Goal: Task Accomplishment & Management: Use online tool/utility

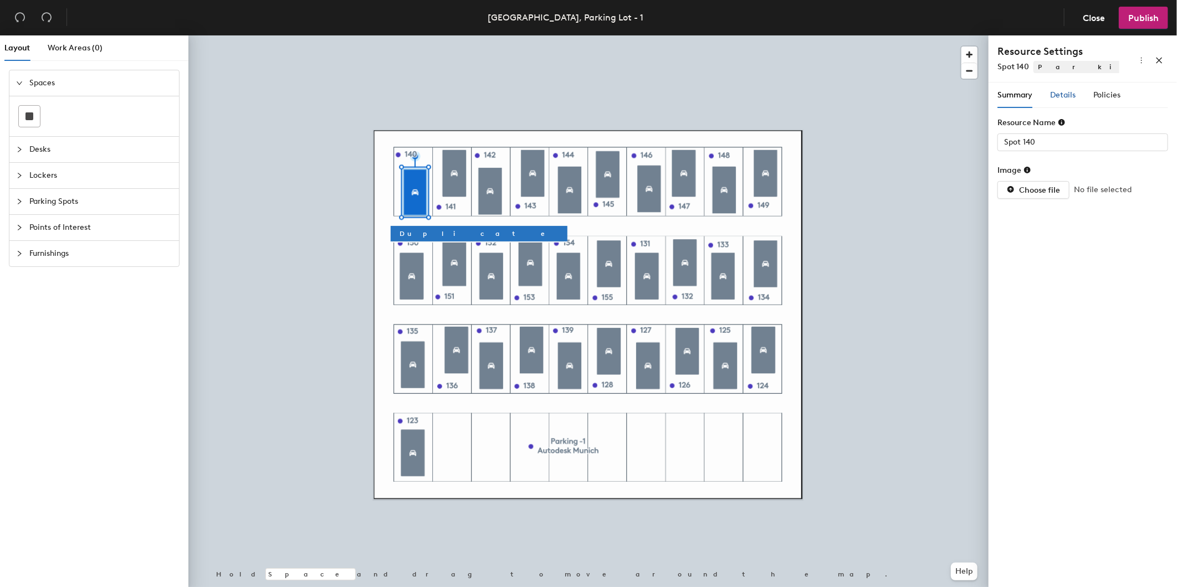
click at [1059, 98] on span "Details" at bounding box center [1062, 94] width 25 height 9
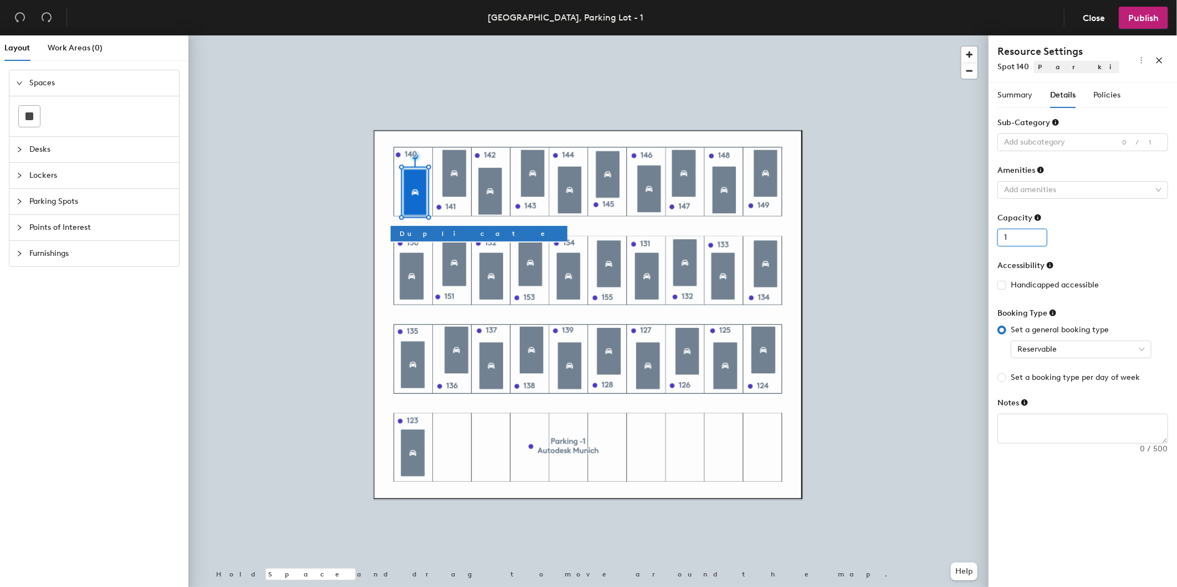
click at [1036, 235] on input "1" at bounding box center [1022, 238] width 50 height 18
click at [1070, 242] on div "1" at bounding box center [1082, 238] width 171 height 18
click at [1144, 351] on span "Reservable" at bounding box center [1080, 349] width 127 height 17
click at [1139, 316] on div "Booking Type" at bounding box center [1082, 315] width 171 height 17
click at [1101, 95] on span "Policies" at bounding box center [1106, 94] width 27 height 9
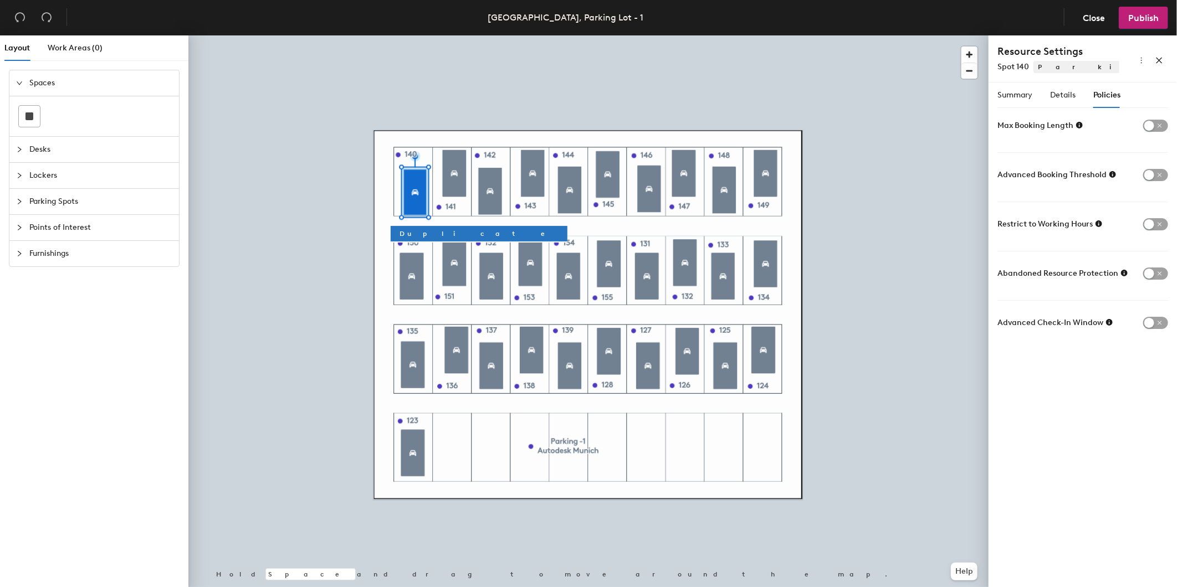
click at [1077, 126] on icon at bounding box center [1079, 125] width 7 height 7
click at [1110, 173] on icon at bounding box center [1112, 175] width 8 height 8
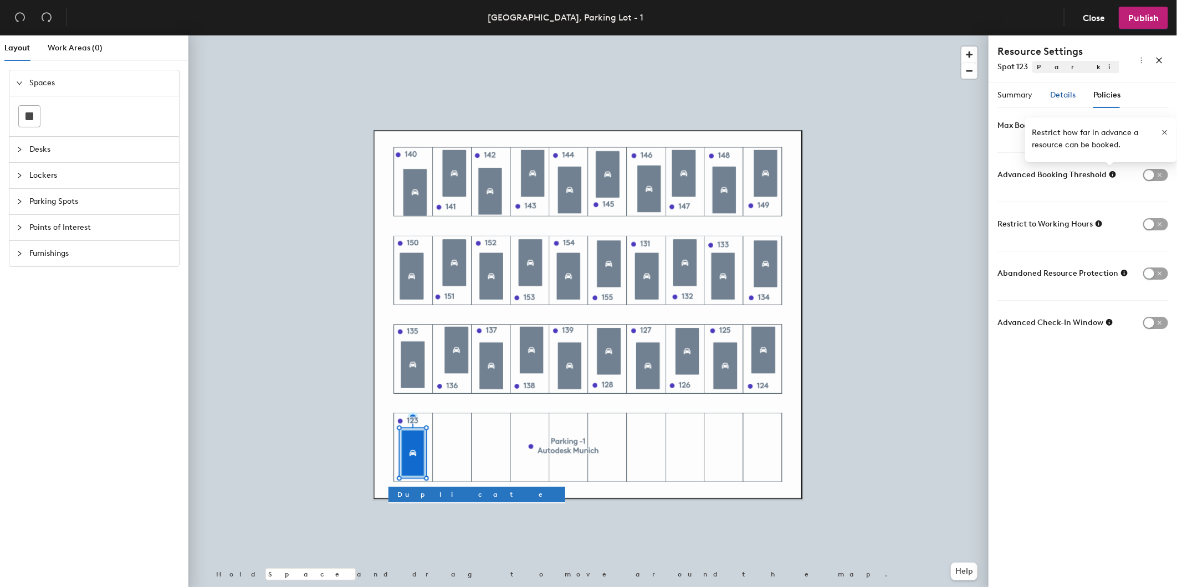
click at [1065, 97] on span "Details" at bounding box center [1062, 94] width 25 height 9
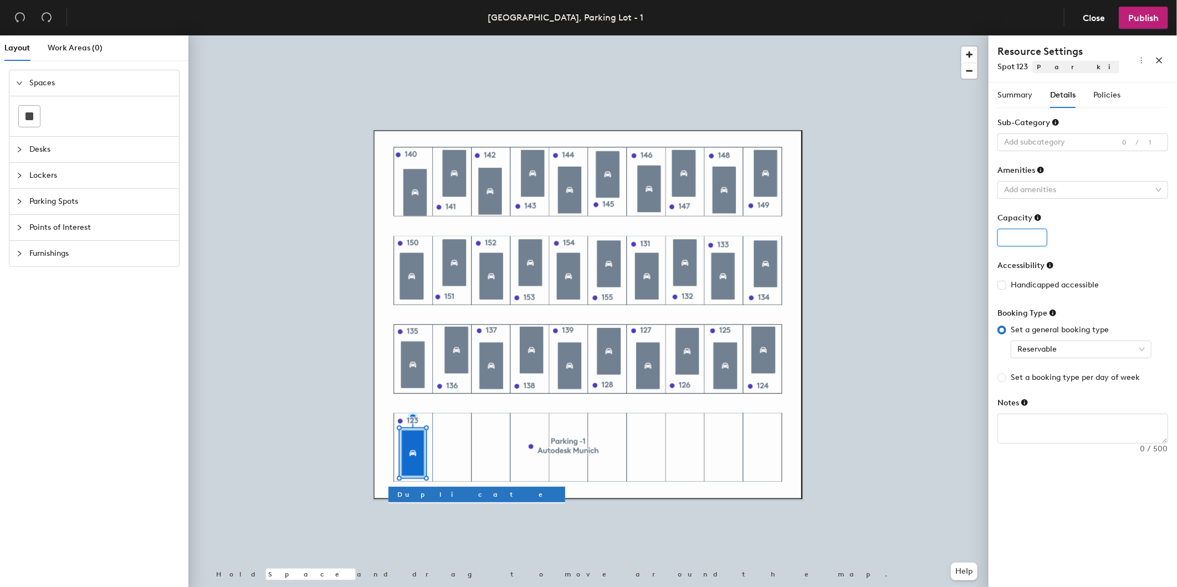
click at [1016, 242] on input "number" at bounding box center [1022, 238] width 50 height 18
type input "1"
click at [1037, 235] on input "1" at bounding box center [1022, 238] width 50 height 18
click at [1075, 239] on div "1" at bounding box center [1082, 238] width 171 height 18
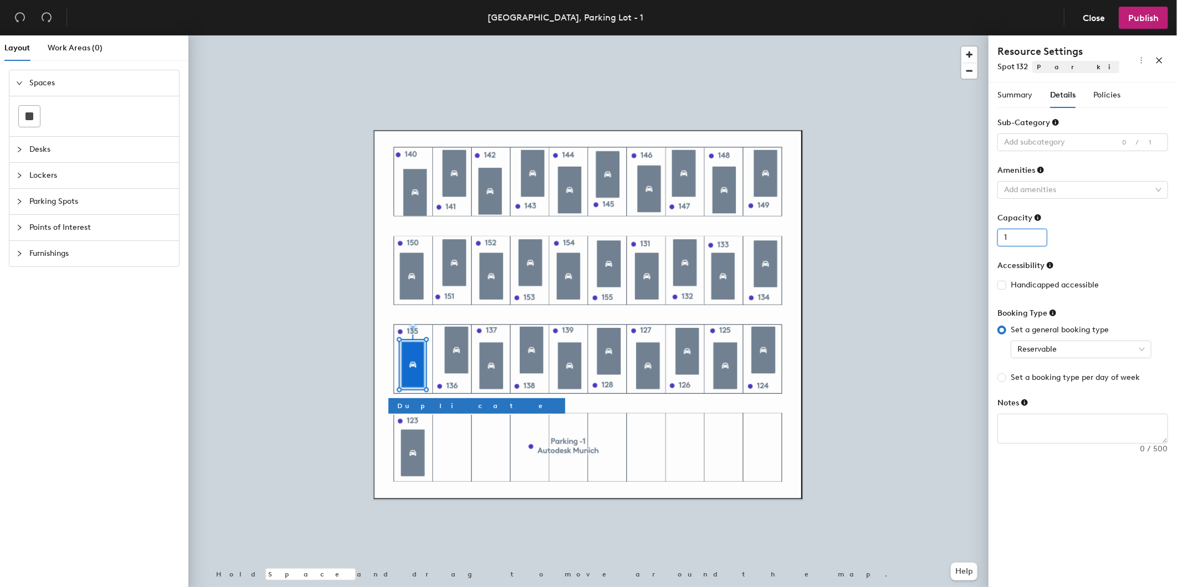
type input "1"
click at [1035, 237] on input "1" at bounding box center [1022, 238] width 50 height 18
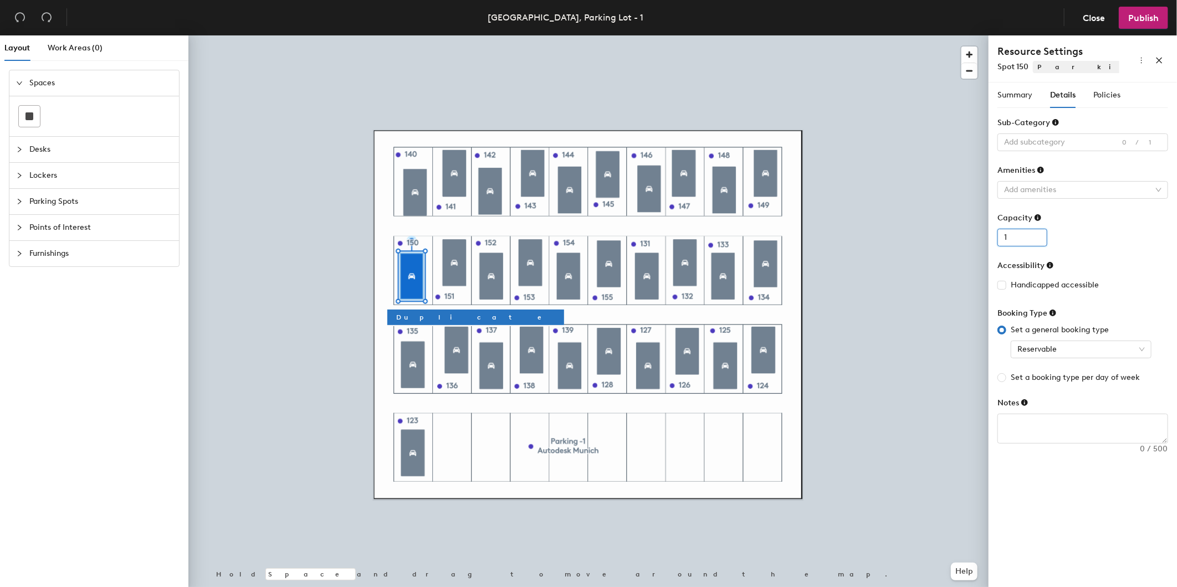
type input "1"
click at [1036, 236] on input "1" at bounding box center [1022, 238] width 50 height 18
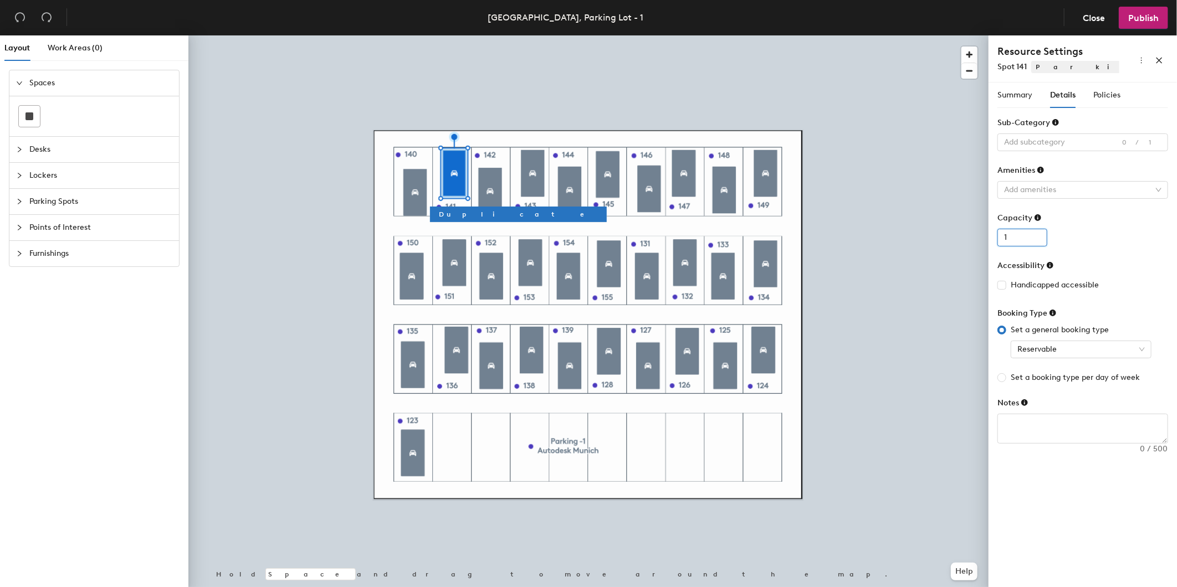
type input "1"
click at [1036, 234] on input "1" at bounding box center [1022, 238] width 50 height 18
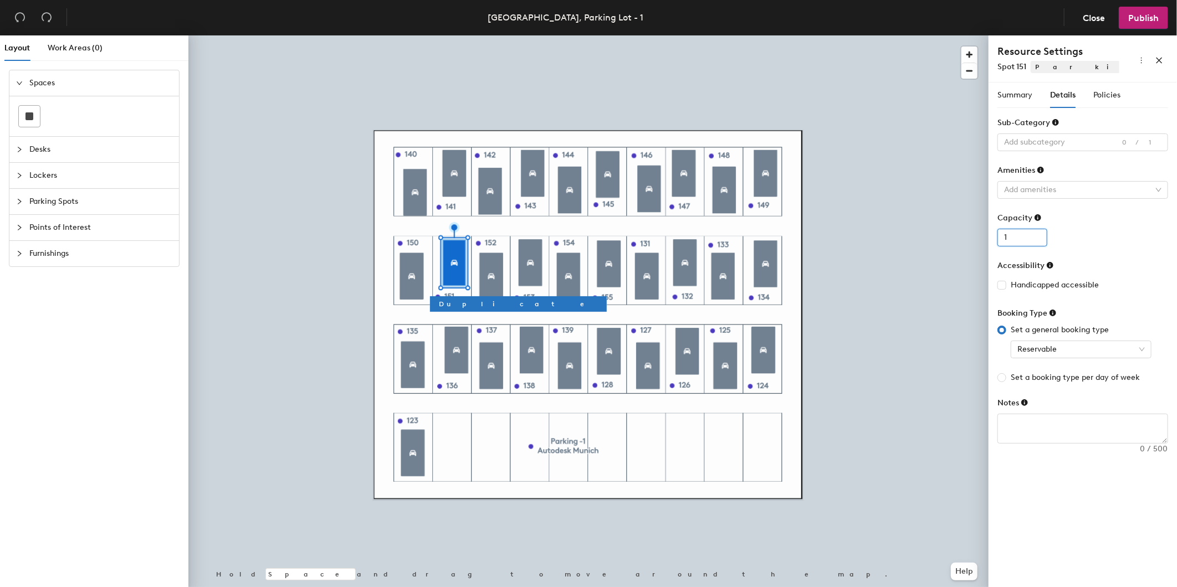
type input "1"
click at [1036, 234] on input "1" at bounding box center [1022, 238] width 50 height 18
click at [1101, 95] on span "Policies" at bounding box center [1106, 94] width 27 height 9
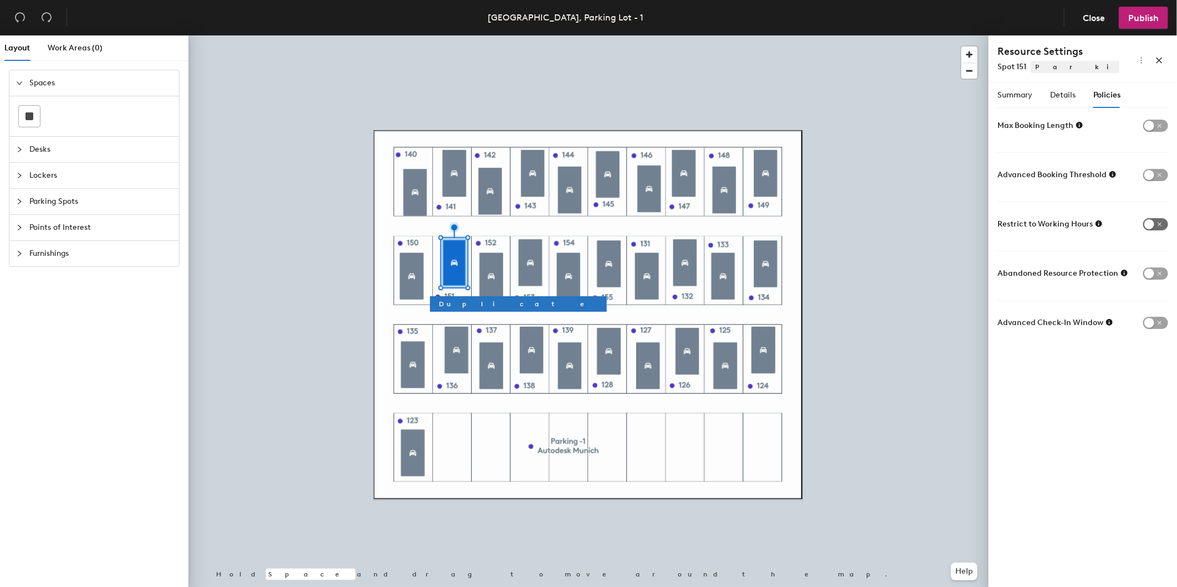
click at [1159, 223] on span "button" at bounding box center [1155, 224] width 25 height 12
click at [1159, 125] on span "button" at bounding box center [1155, 126] width 25 height 12
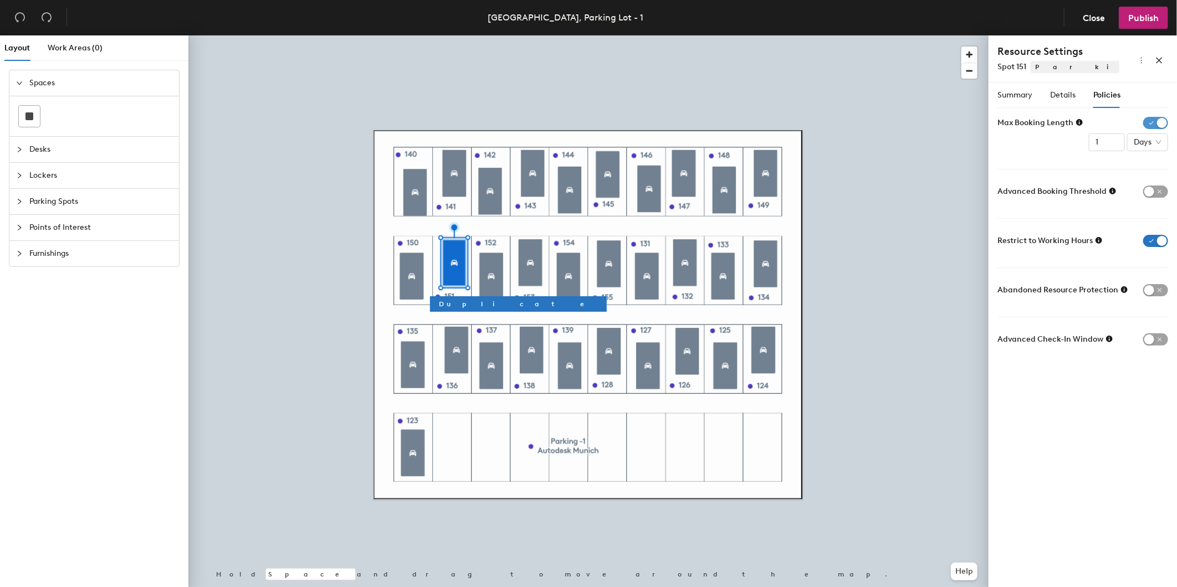
click at [1147, 121] on span "button" at bounding box center [1155, 123] width 25 height 12
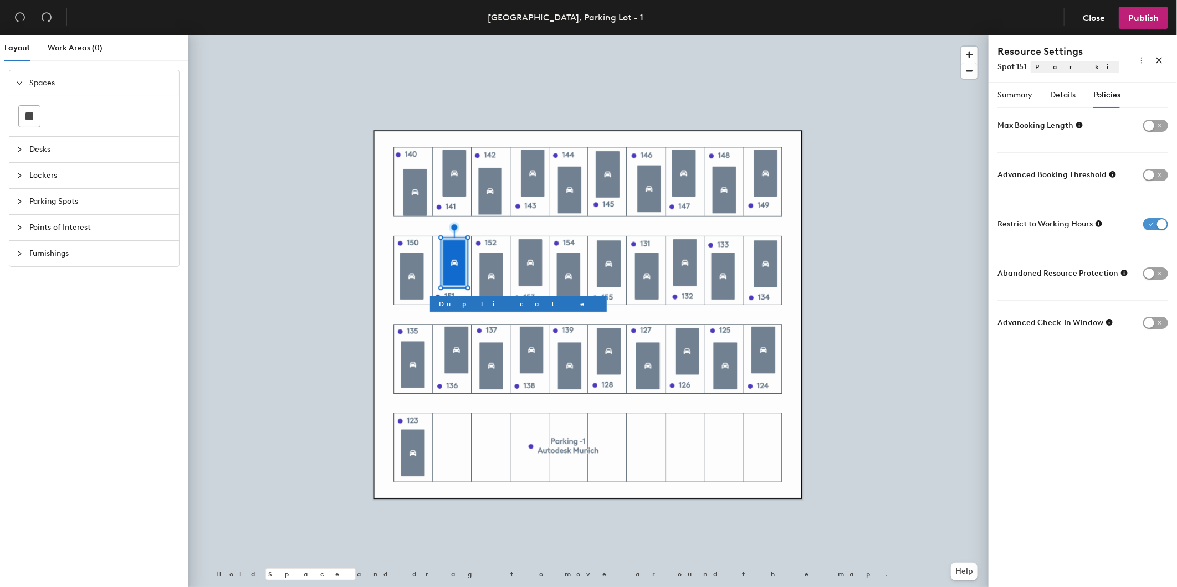
click at [1151, 222] on span "button" at bounding box center [1155, 224] width 25 height 12
click at [1060, 96] on span "Details" at bounding box center [1062, 94] width 25 height 9
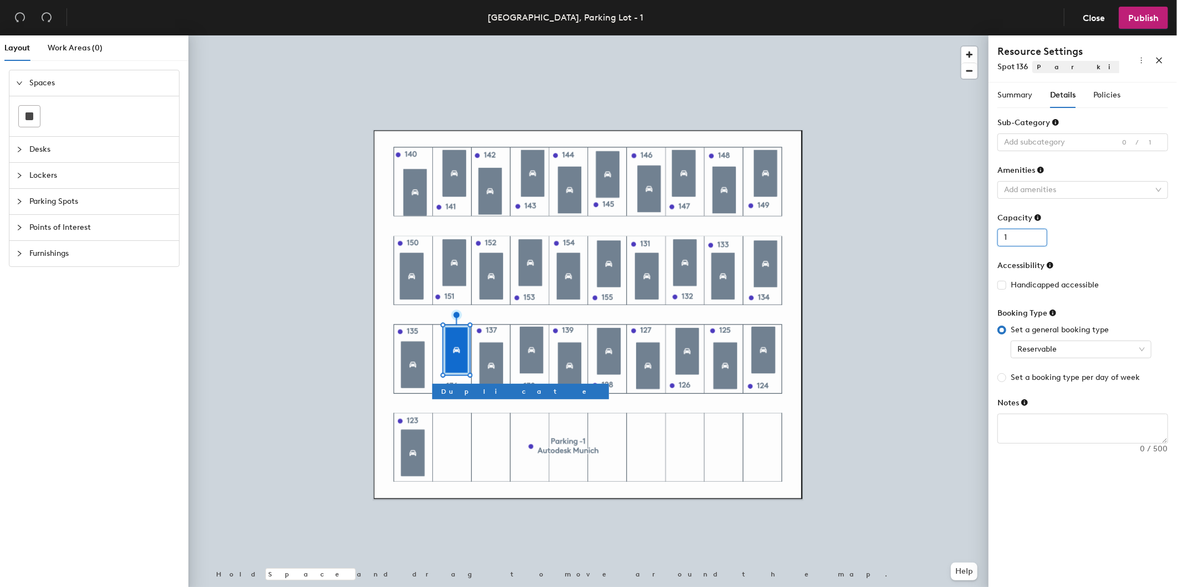
type input "1"
click at [1038, 233] on input "1" at bounding box center [1022, 238] width 50 height 18
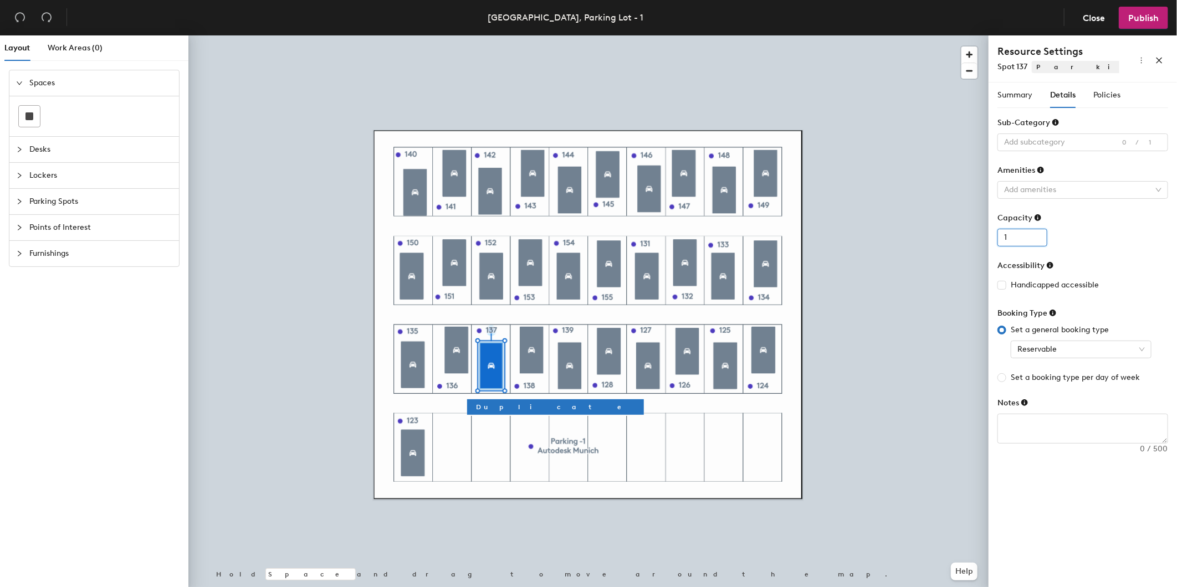
type input "1"
click at [1035, 234] on input "1" at bounding box center [1022, 238] width 50 height 18
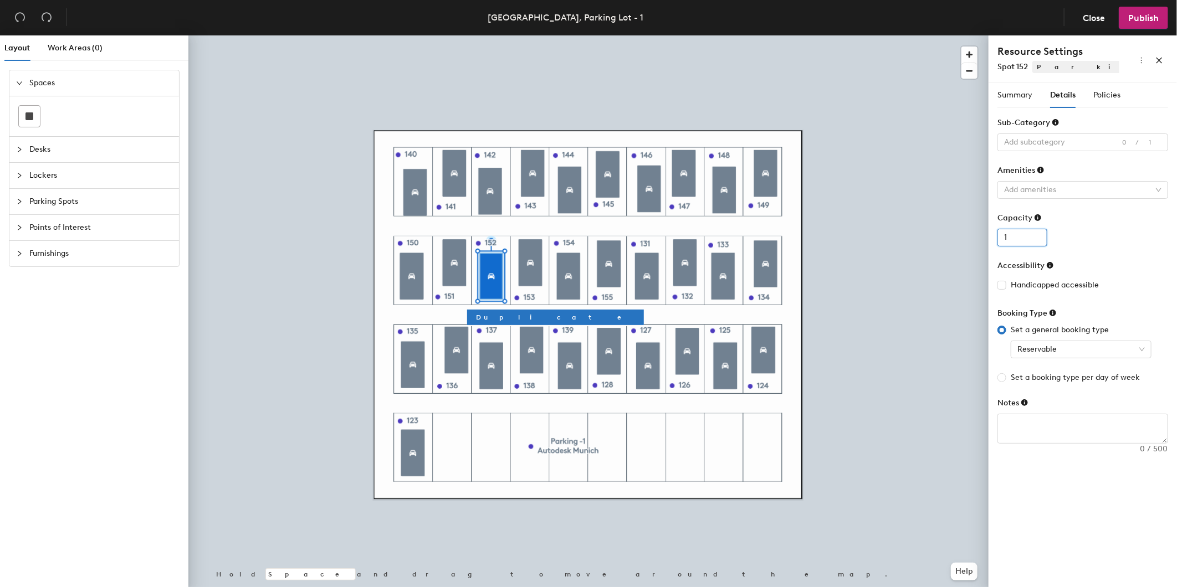
type input "1"
click at [1036, 234] on input "1" at bounding box center [1022, 238] width 50 height 18
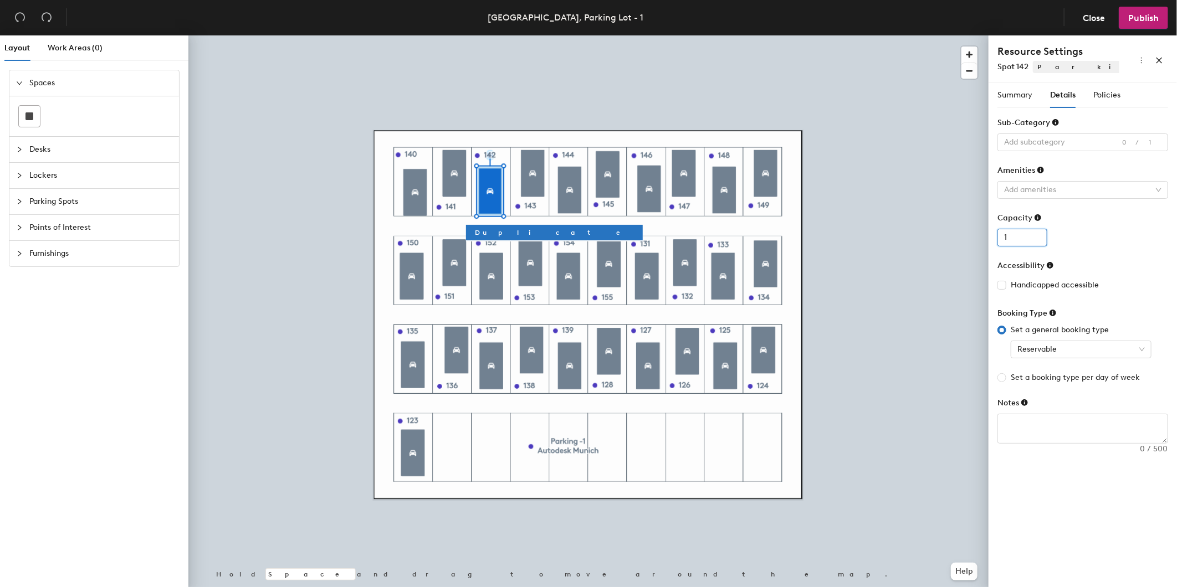
type input "1"
click at [1037, 237] on input "1" at bounding box center [1022, 238] width 50 height 18
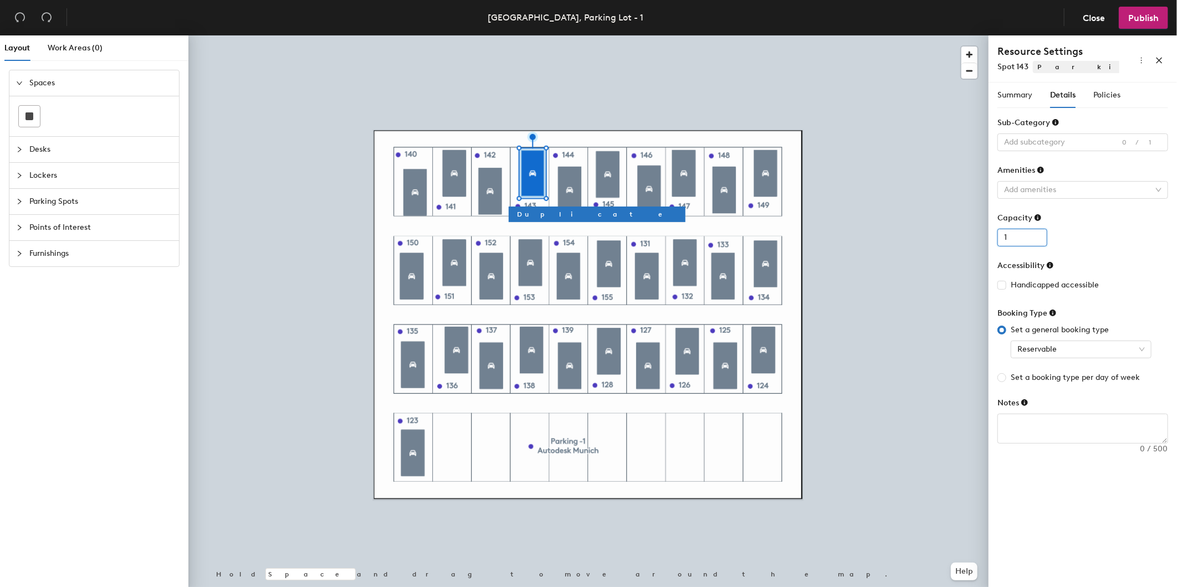
type input "1"
click at [1035, 237] on input "1" at bounding box center [1022, 238] width 50 height 18
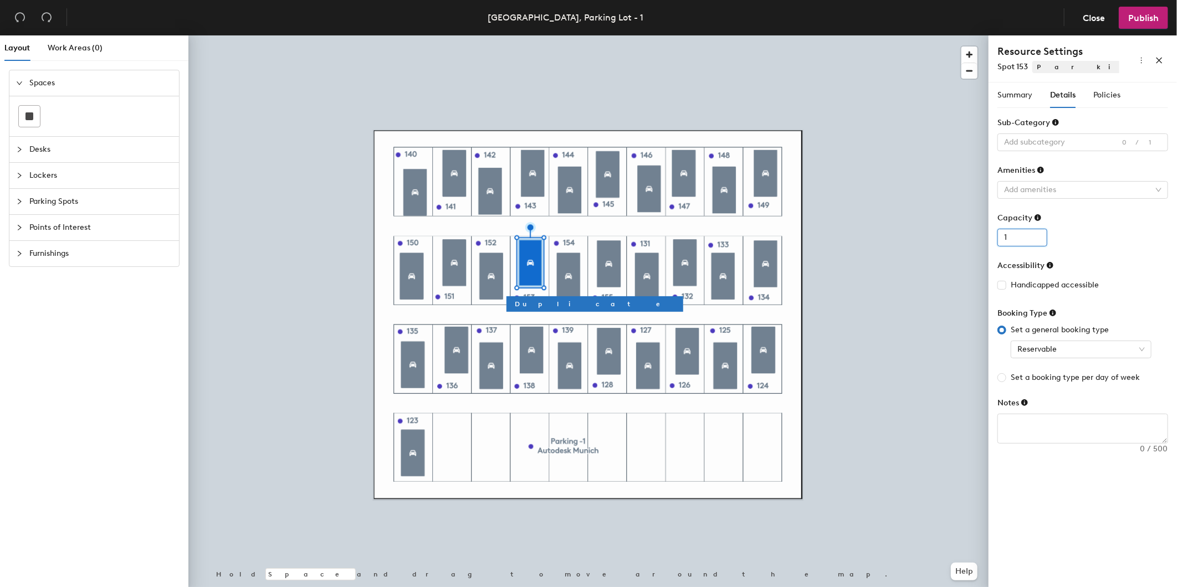
type input "1"
click at [1036, 237] on input "1" at bounding box center [1022, 238] width 50 height 18
click at [1104, 97] on span "Policies" at bounding box center [1106, 94] width 27 height 9
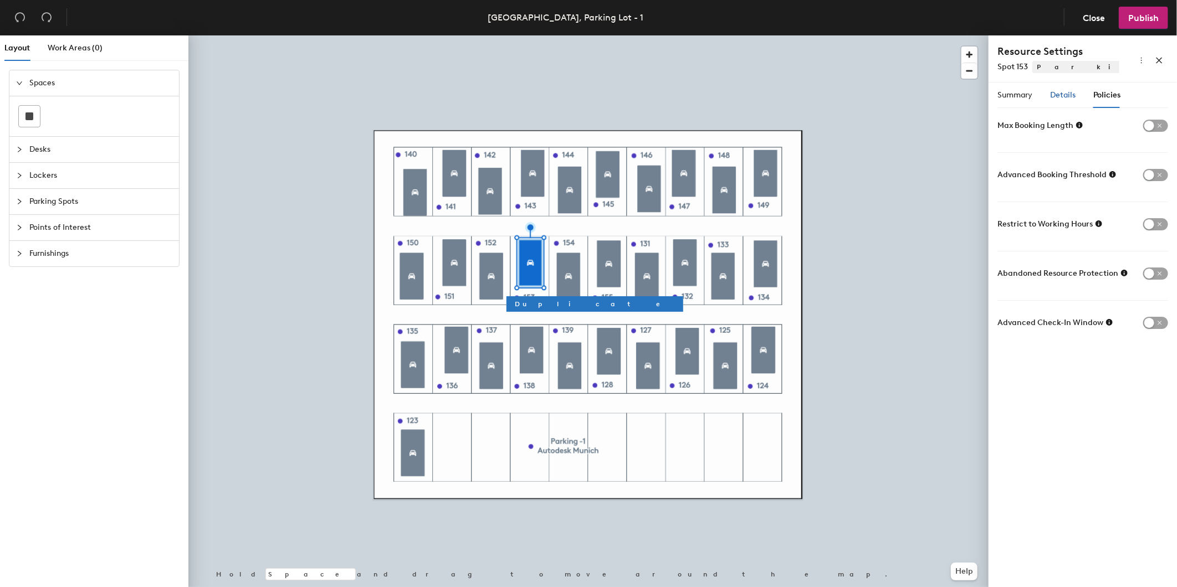
click at [1064, 95] on span "Details" at bounding box center [1062, 94] width 25 height 9
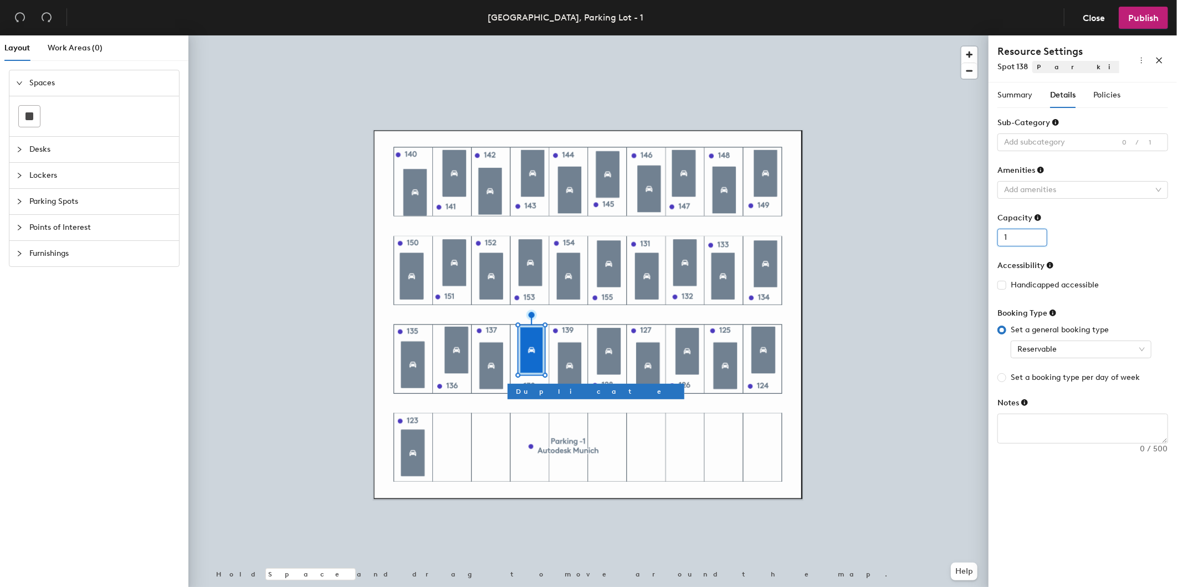
type input "1"
click at [1035, 233] on input "1" at bounding box center [1022, 238] width 50 height 18
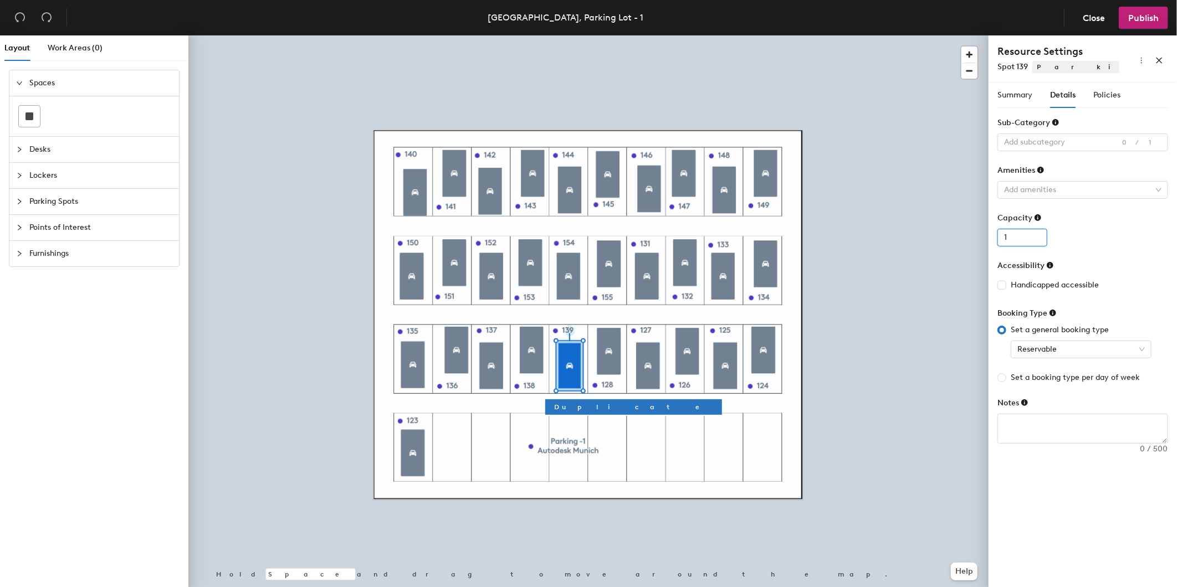
click at [1038, 235] on input "1" at bounding box center [1022, 238] width 50 height 18
click at [1106, 99] on span "Policies" at bounding box center [1106, 94] width 27 height 9
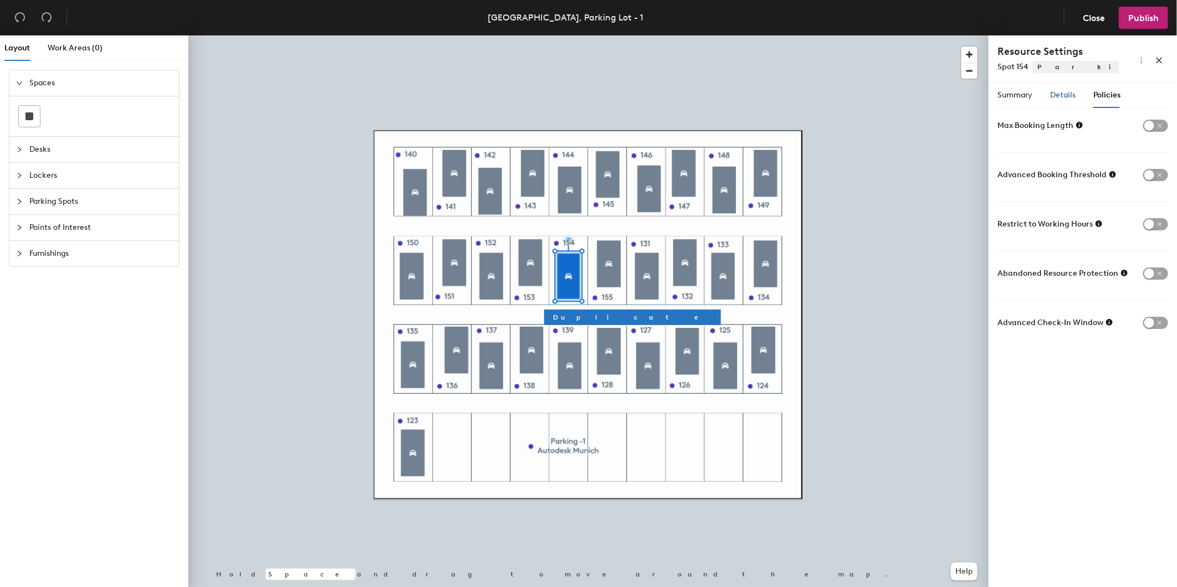
click at [1056, 96] on span "Details" at bounding box center [1062, 94] width 25 height 9
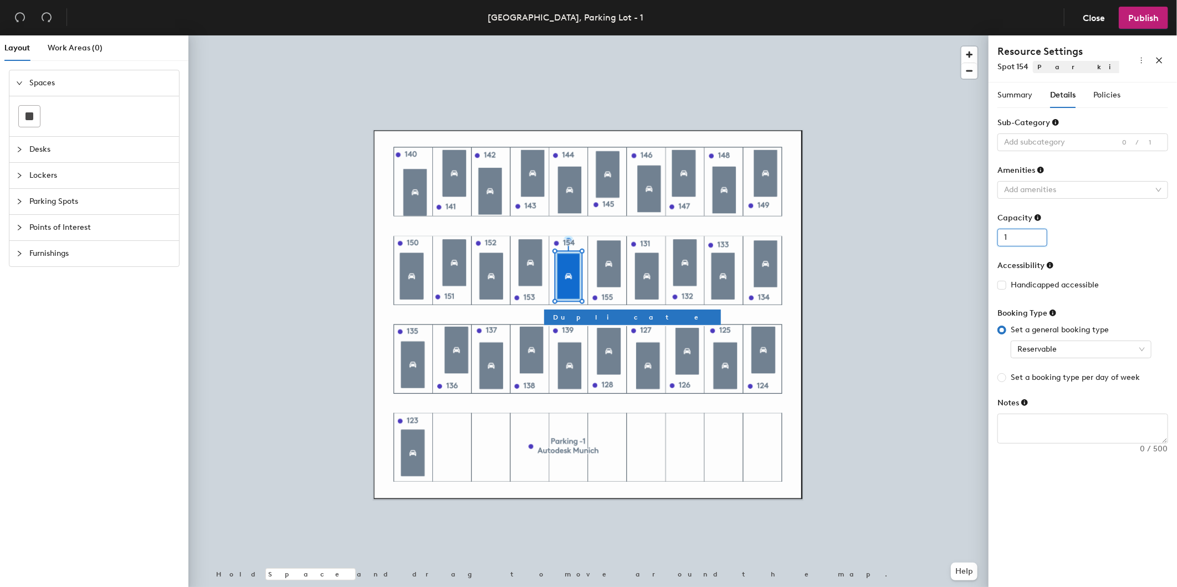
type input "1"
click at [1038, 235] on input "1" at bounding box center [1022, 238] width 50 height 18
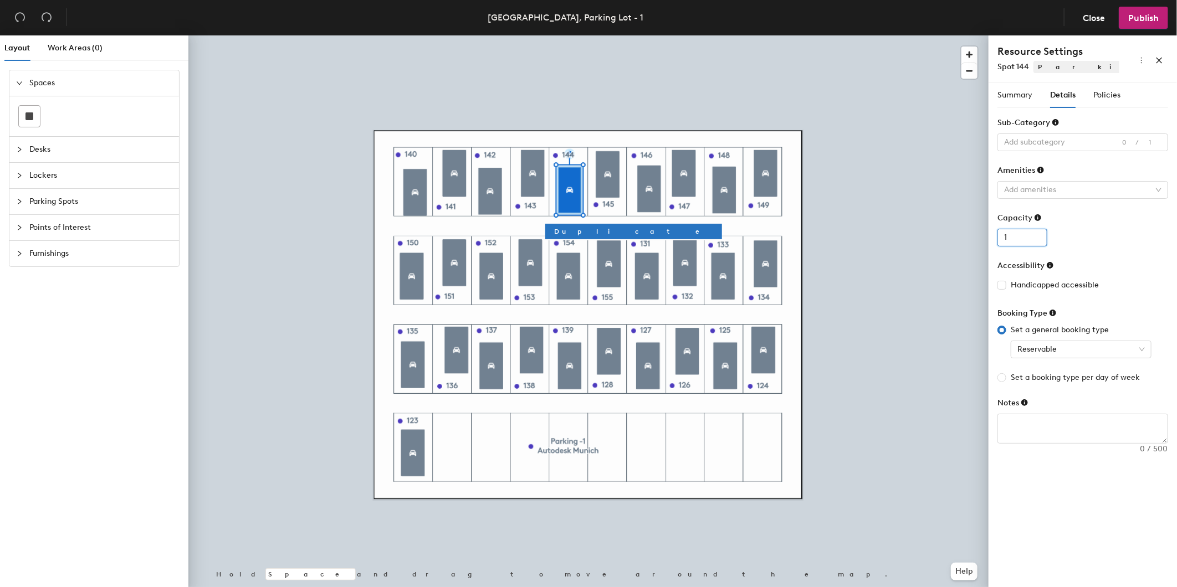
click at [1036, 235] on input "1" at bounding box center [1022, 238] width 50 height 18
click at [1101, 96] on span "Policies" at bounding box center [1106, 94] width 27 height 9
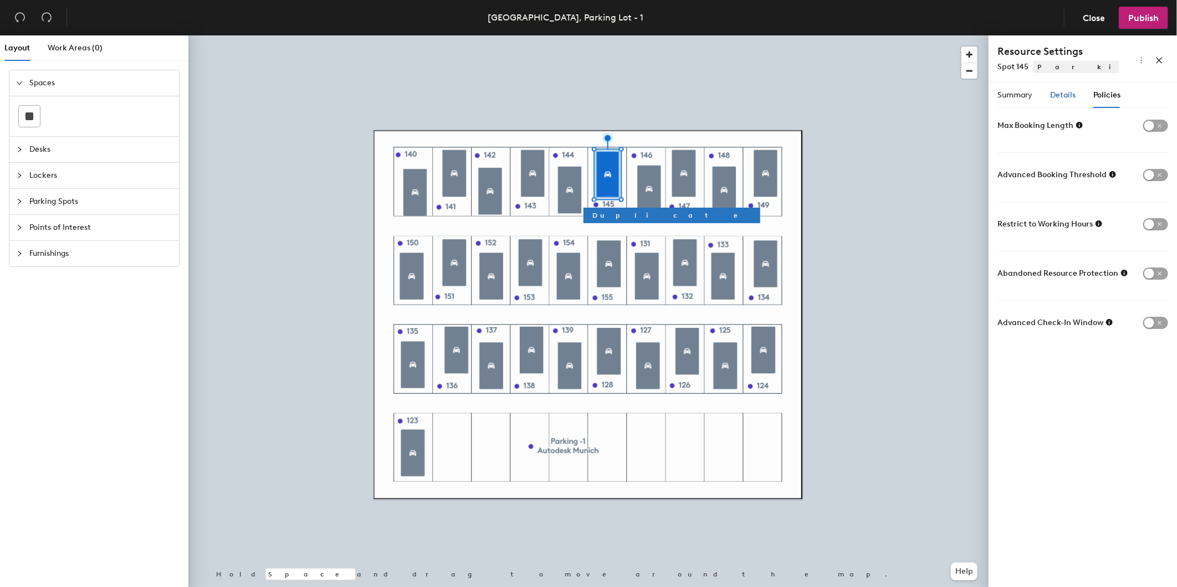
click at [1057, 93] on span "Details" at bounding box center [1062, 94] width 25 height 9
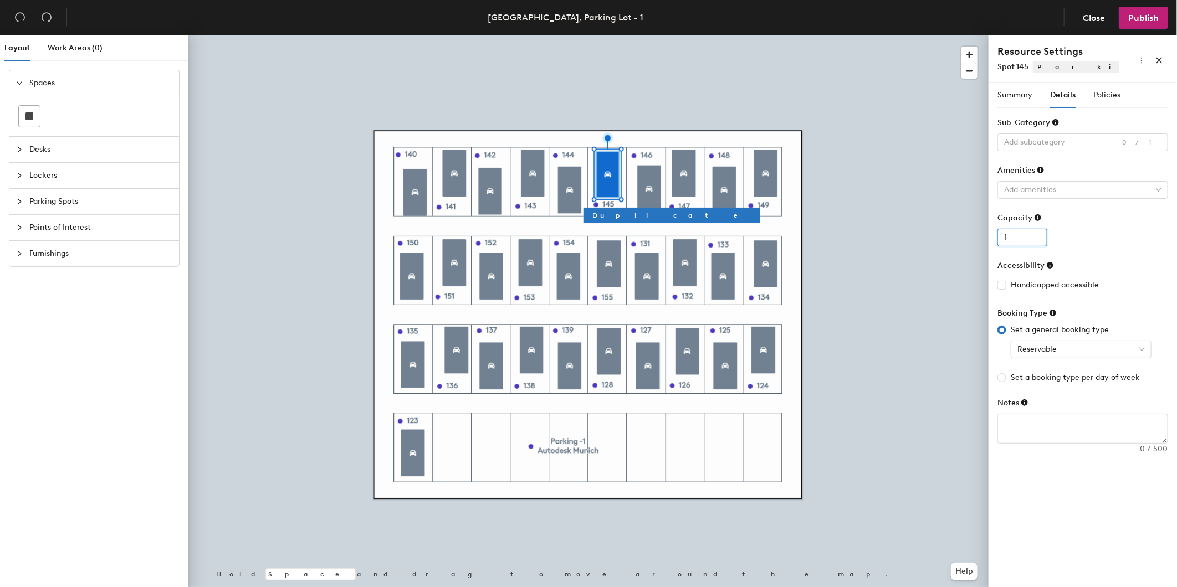
type input "1"
click at [1038, 236] on input "1" at bounding box center [1022, 238] width 50 height 18
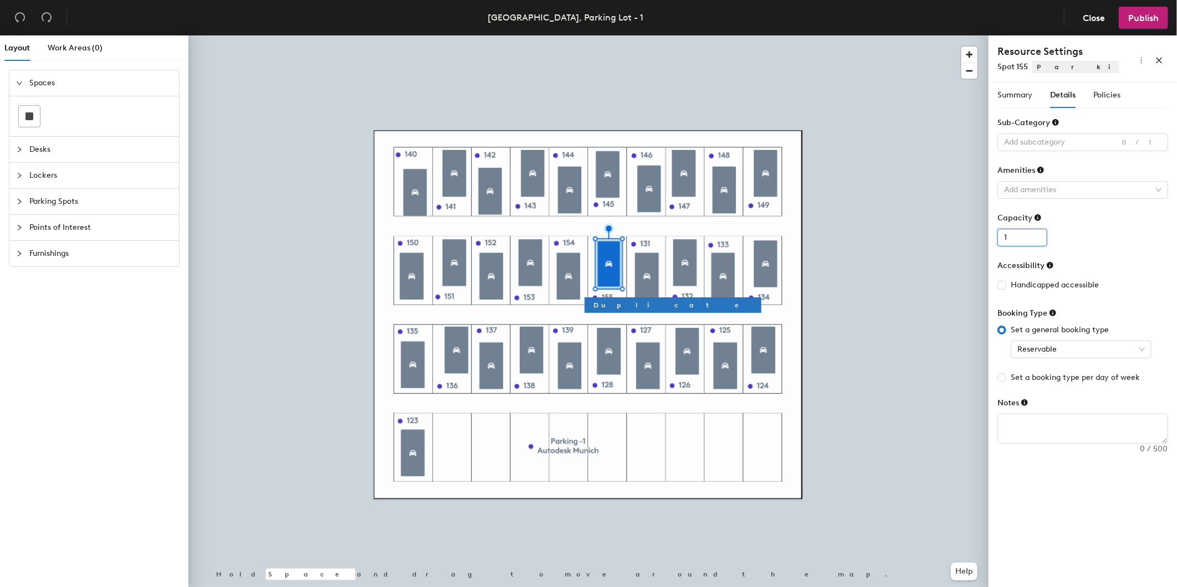
type input "1"
click at [1035, 236] on input "1" at bounding box center [1022, 238] width 50 height 18
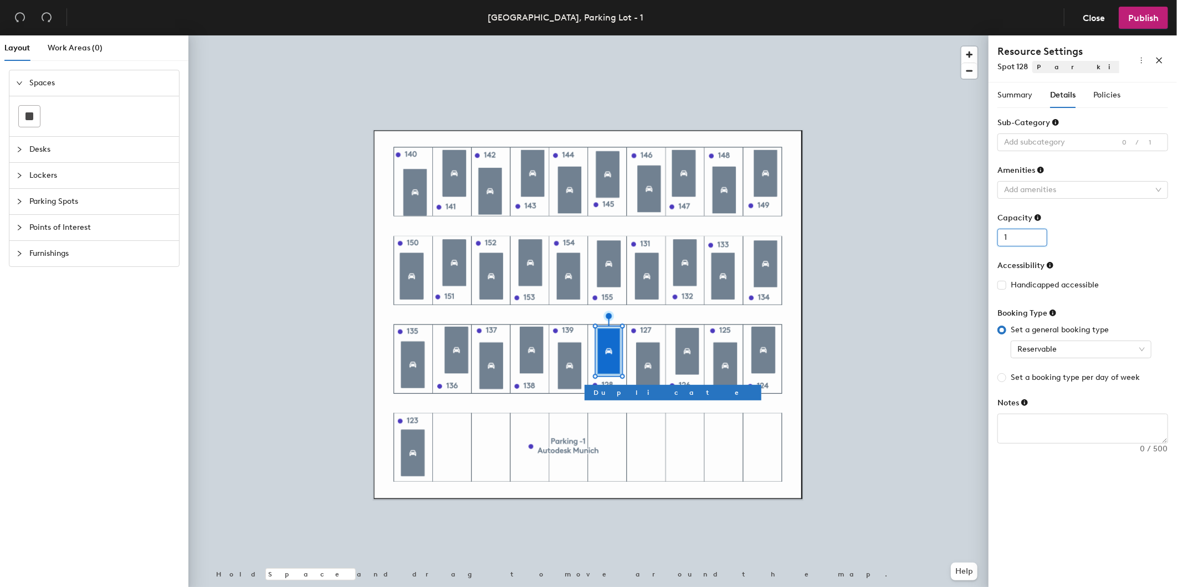
type input "1"
click at [1035, 237] on input "1" at bounding box center [1022, 238] width 50 height 18
click at [1108, 97] on span "Policies" at bounding box center [1106, 94] width 27 height 9
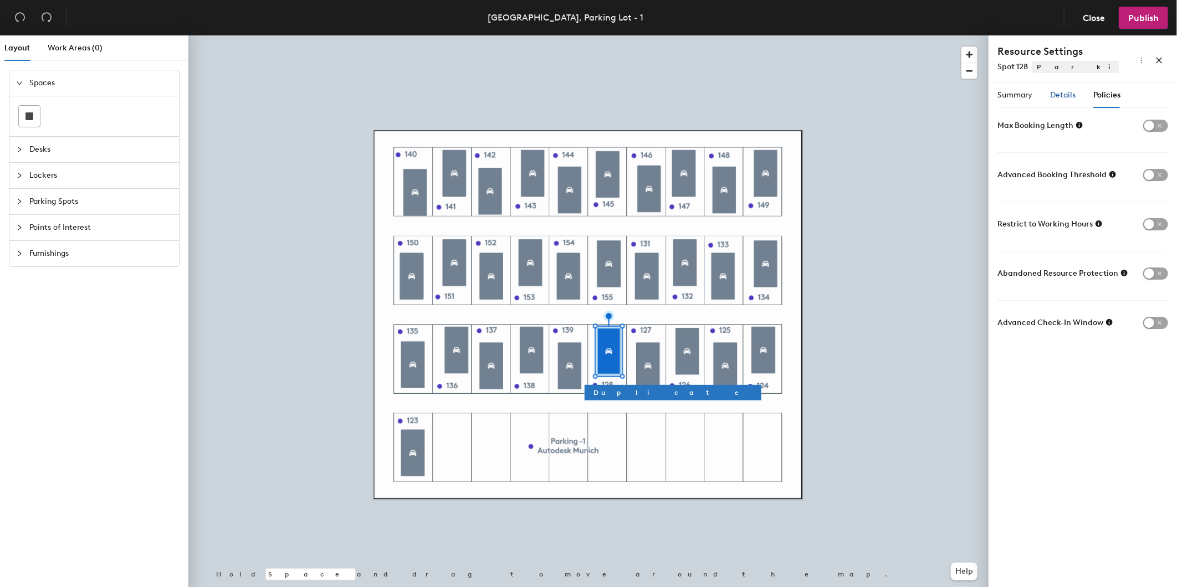
click at [1061, 101] on div "Details" at bounding box center [1062, 95] width 25 height 12
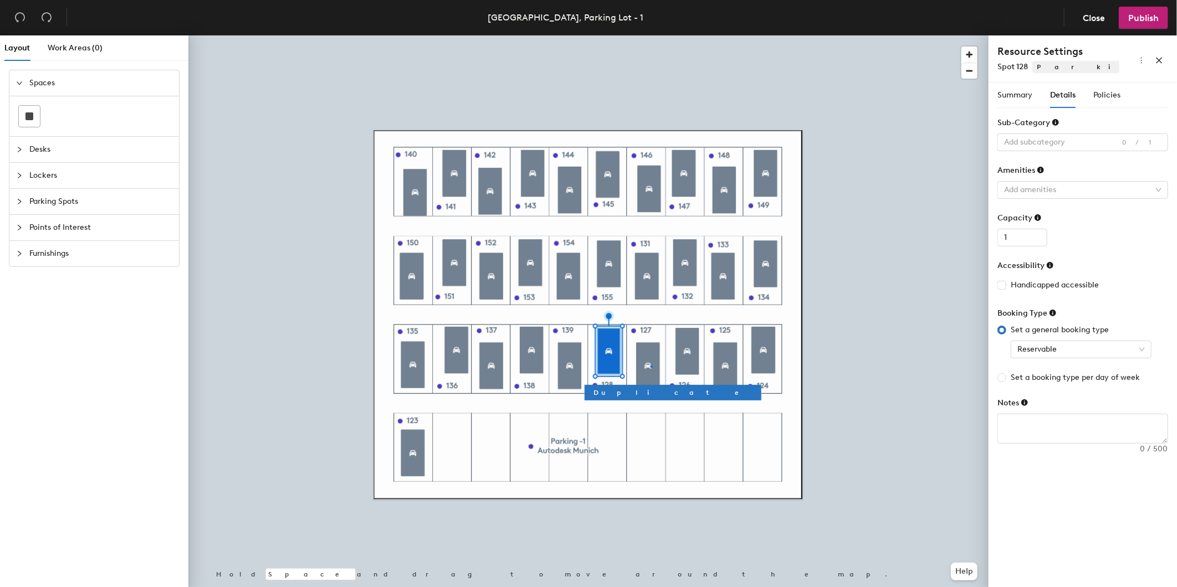
click at [650, 35] on div at bounding box center [588, 35] width 800 height 0
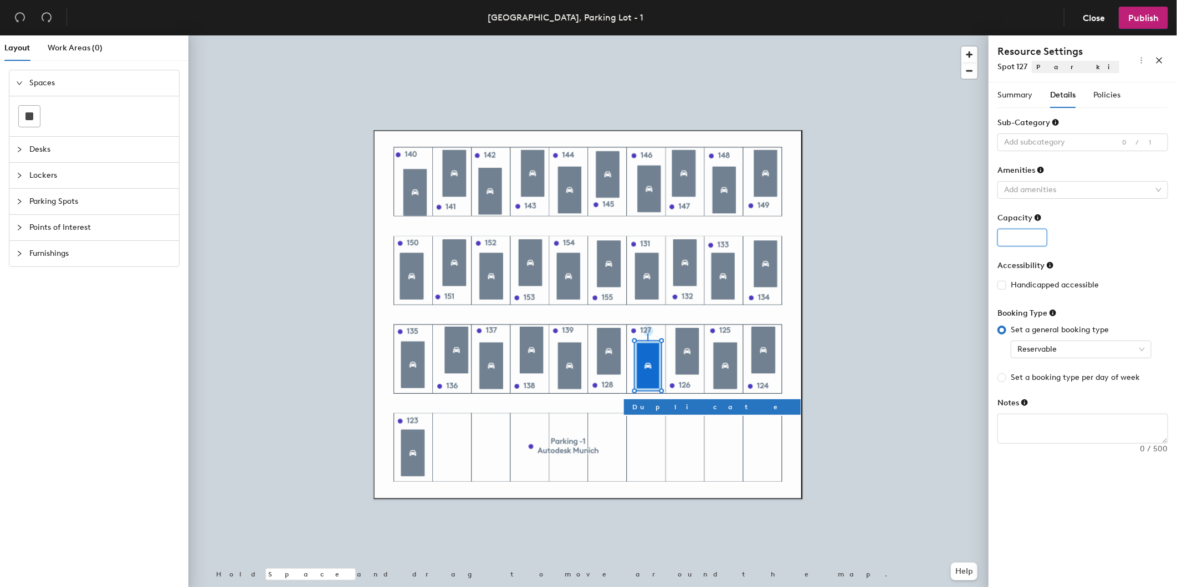
click at [1023, 241] on input "number" at bounding box center [1022, 238] width 50 height 18
type input "1"
click at [1037, 234] on input "1" at bounding box center [1022, 238] width 50 height 18
click at [1105, 93] on span "Policies" at bounding box center [1106, 94] width 27 height 9
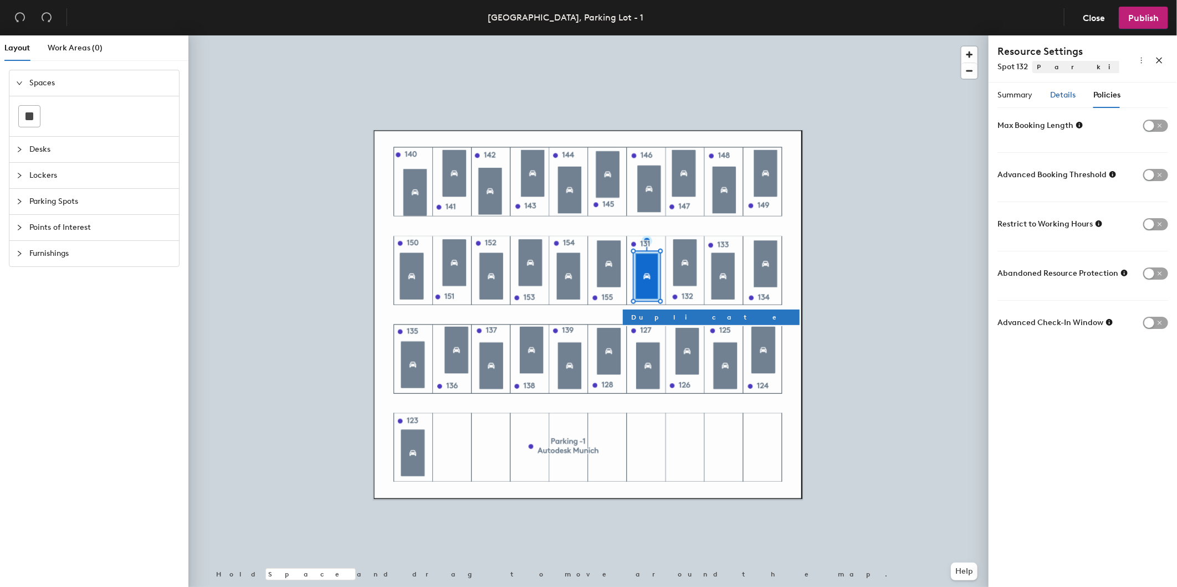
click at [1061, 95] on span "Details" at bounding box center [1062, 94] width 25 height 9
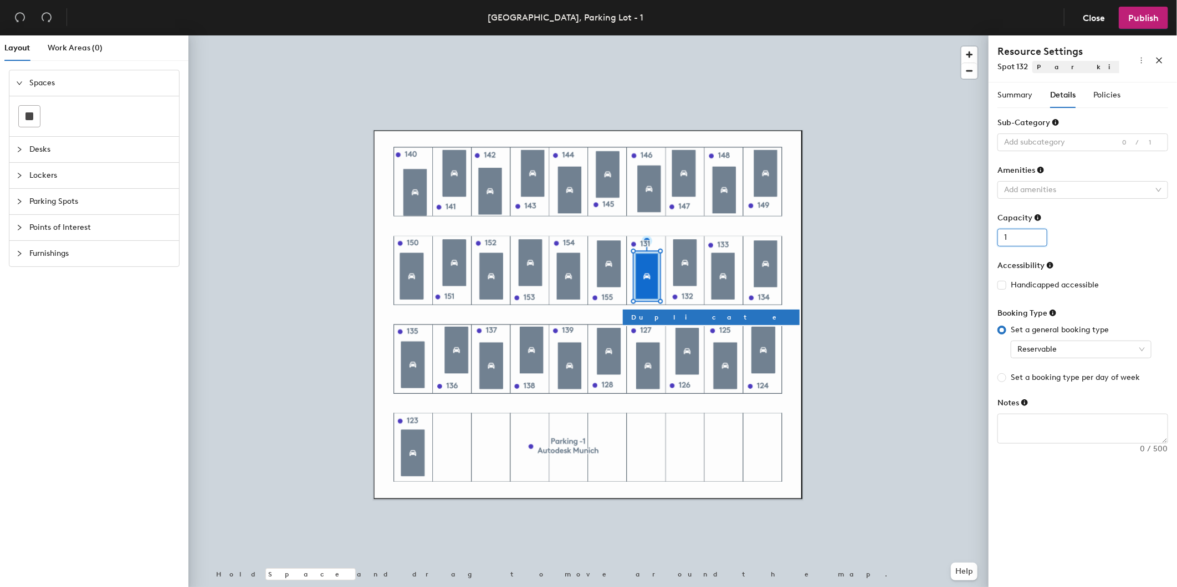
click at [1036, 235] on input "1" at bounding box center [1022, 238] width 50 height 18
click at [1103, 98] on span "Policies" at bounding box center [1106, 94] width 27 height 9
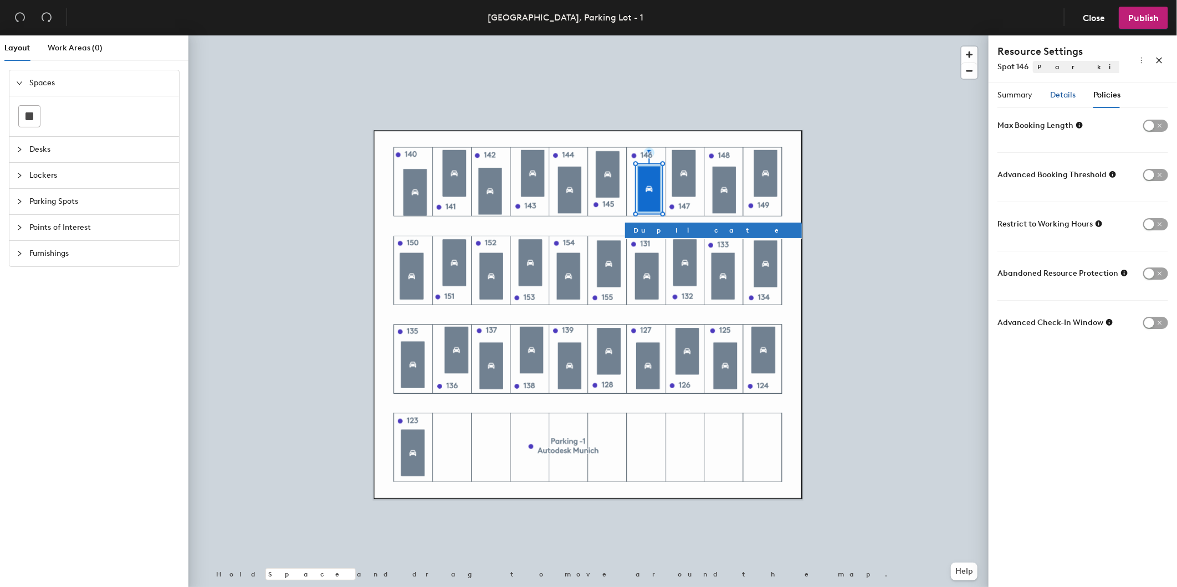
click at [1062, 96] on span "Details" at bounding box center [1062, 94] width 25 height 9
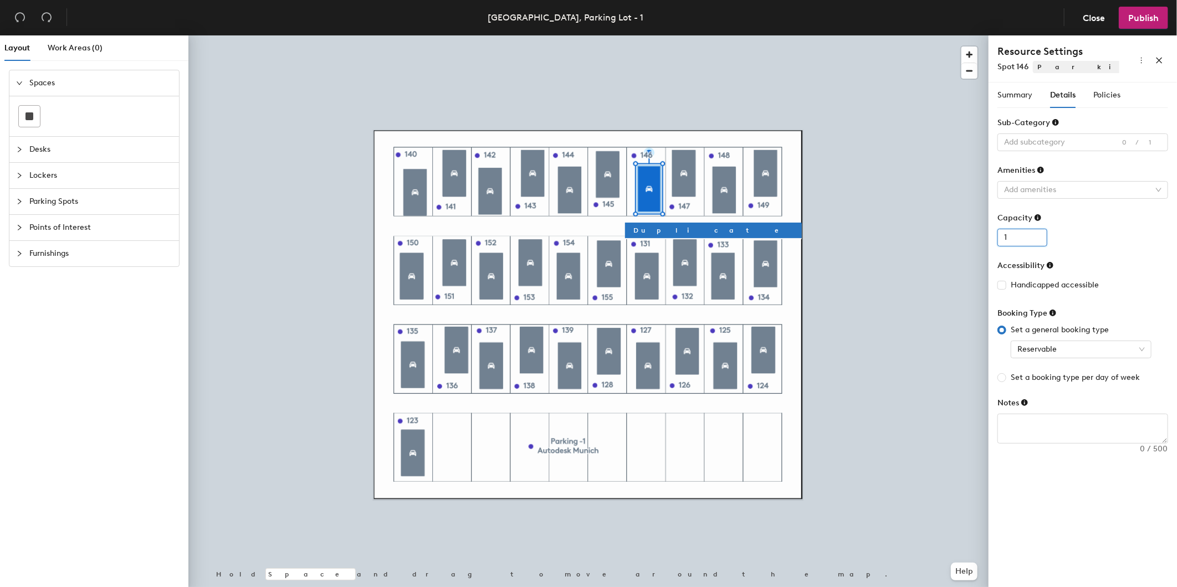
type input "1"
click at [1037, 237] on input "1" at bounding box center [1022, 238] width 50 height 18
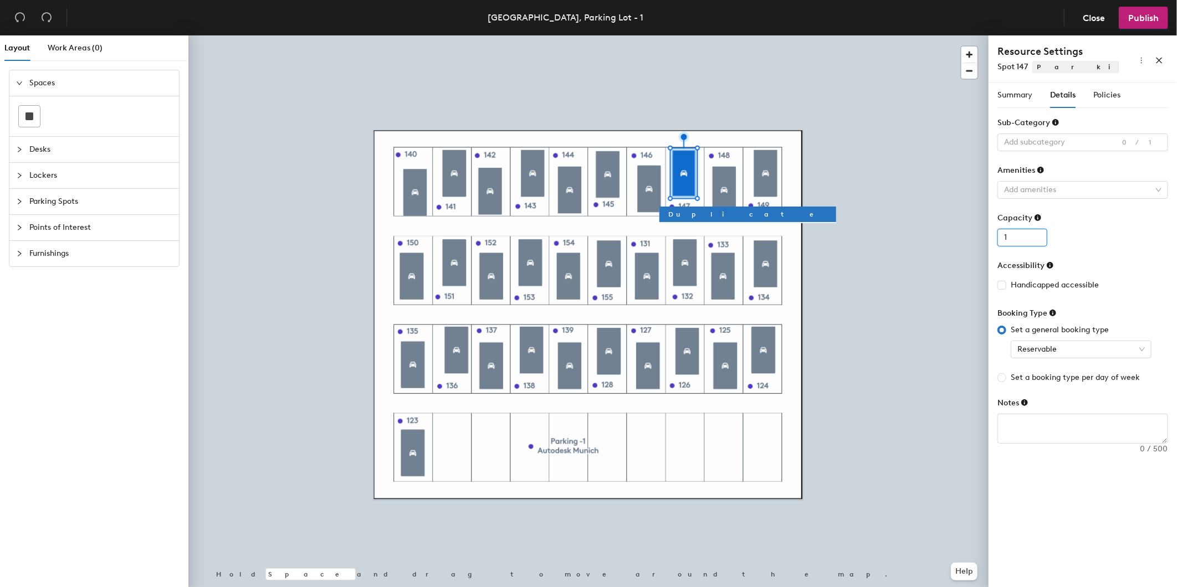
type input "1"
click at [1037, 234] on input "1" at bounding box center [1022, 238] width 50 height 18
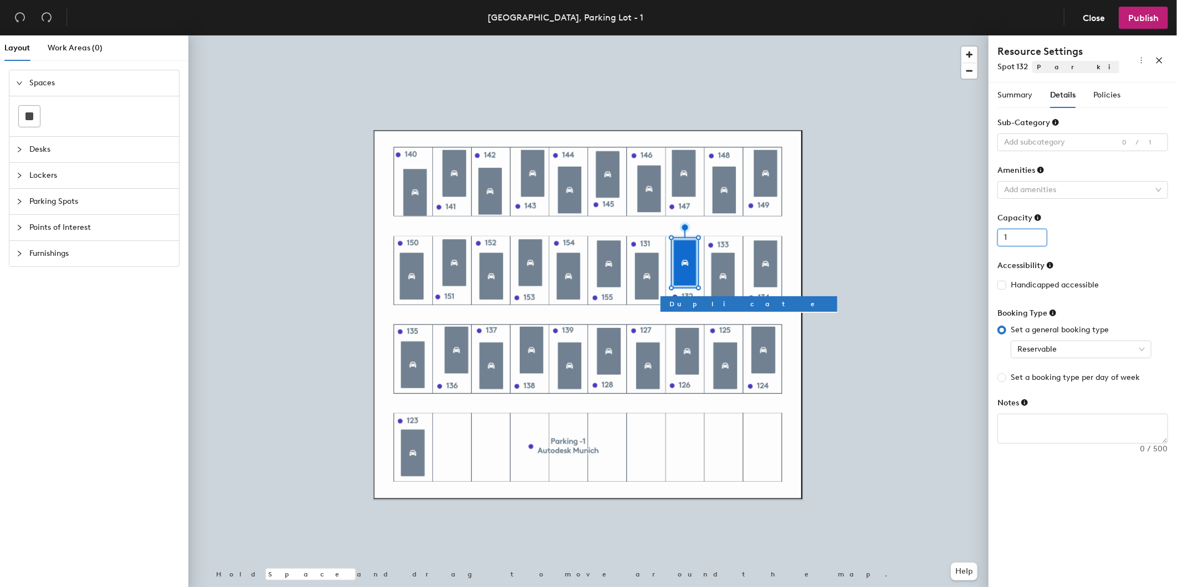
type input "1"
click at [1037, 237] on input "1" at bounding box center [1022, 238] width 50 height 18
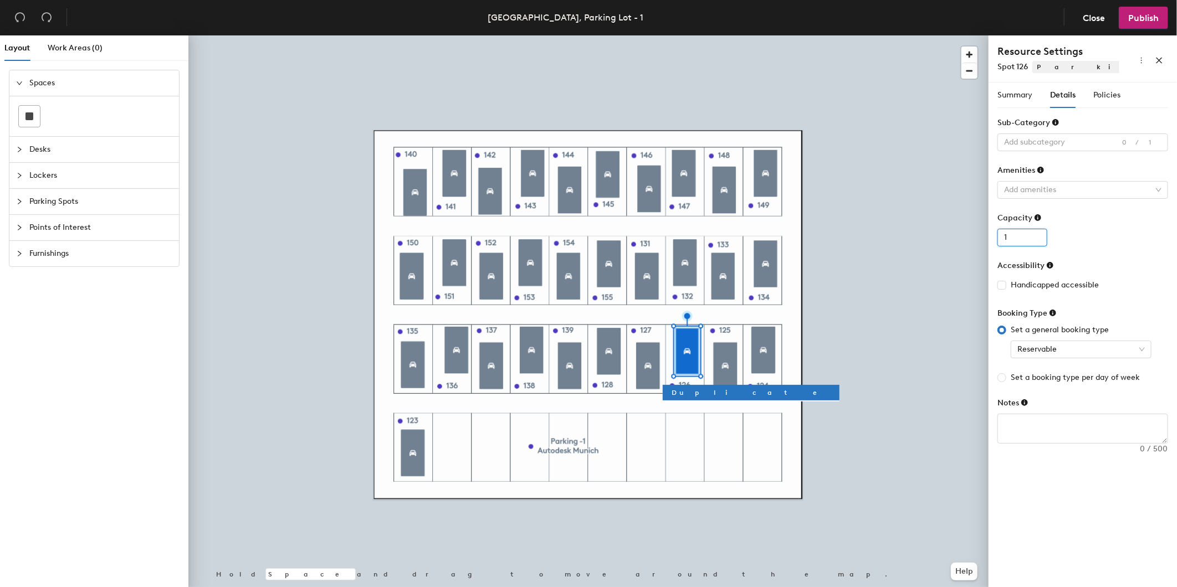
type input "1"
click at [1037, 235] on input "1" at bounding box center [1022, 238] width 50 height 18
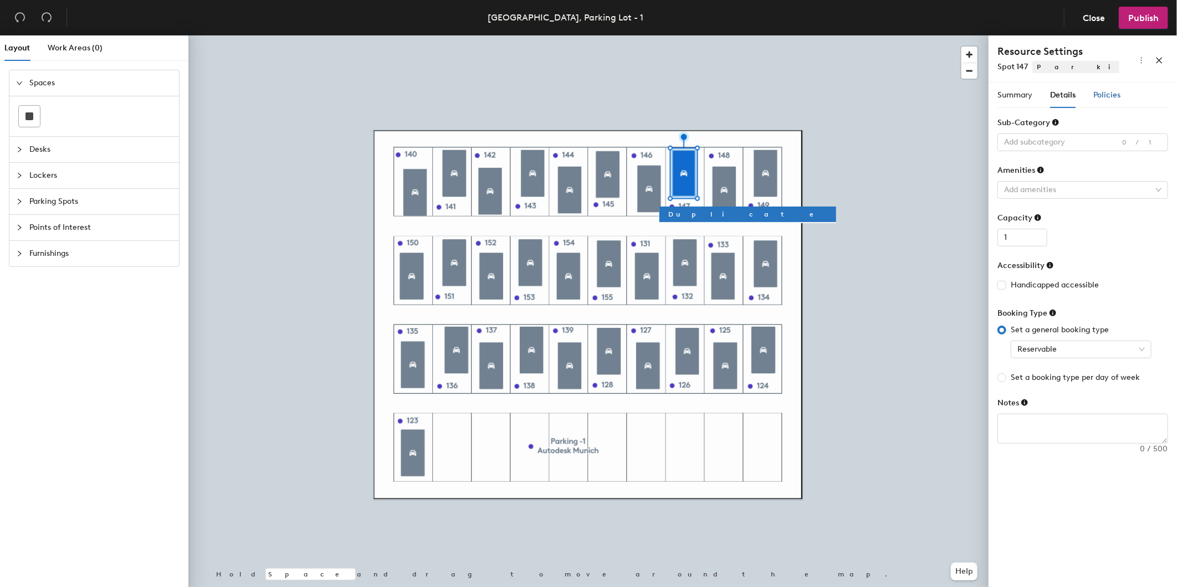
click at [1109, 94] on span "Policies" at bounding box center [1106, 94] width 27 height 9
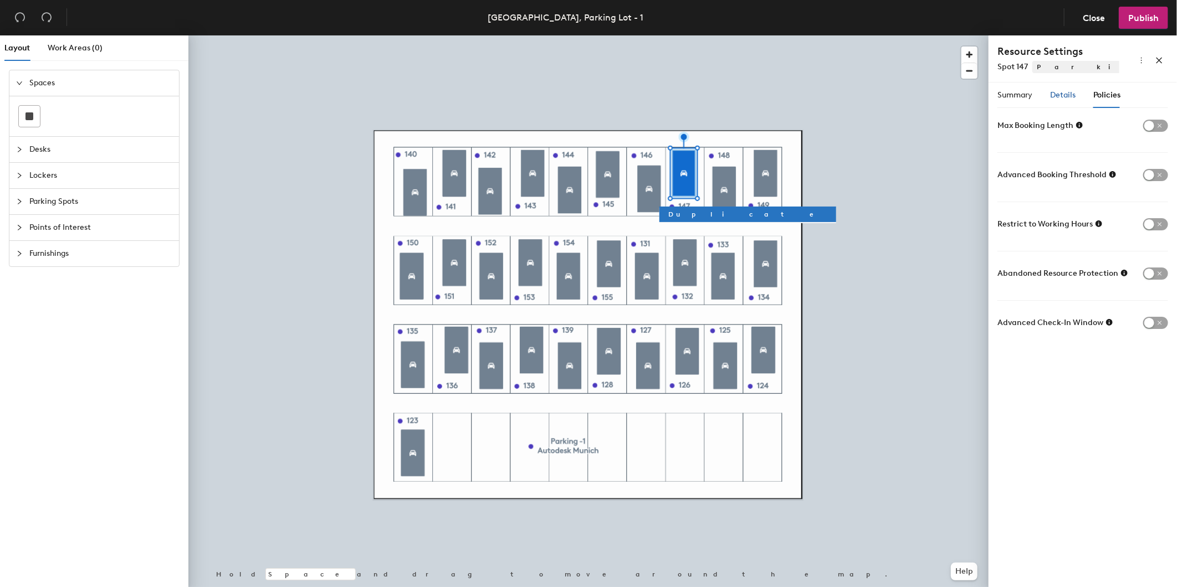
click at [1064, 95] on span "Details" at bounding box center [1062, 94] width 25 height 9
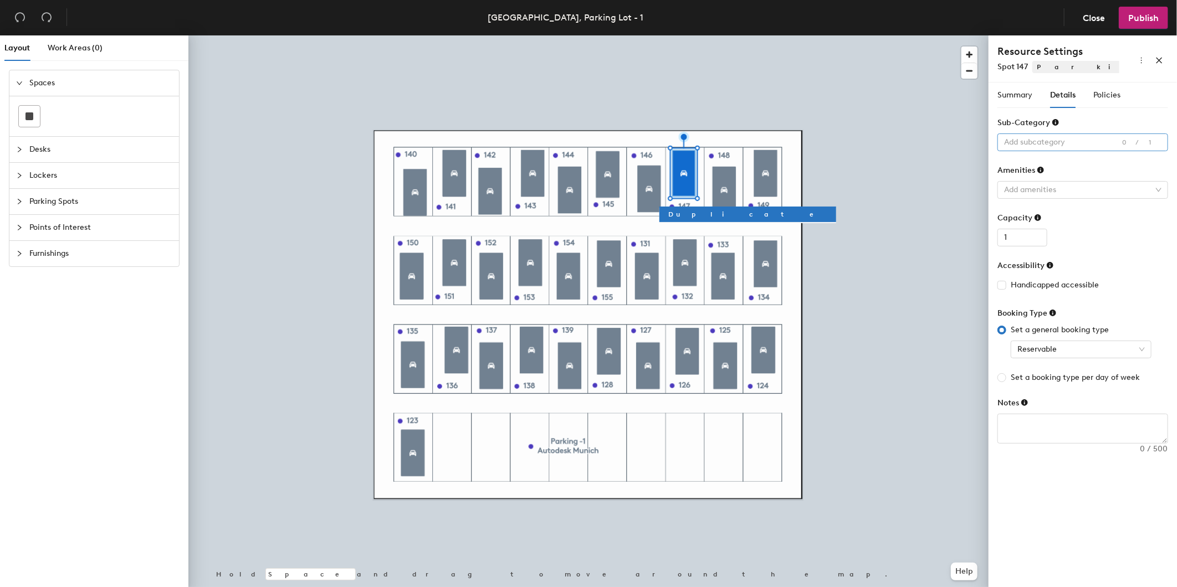
click at [1083, 146] on div at bounding box center [1076, 143] width 155 height 16
click at [1028, 206] on div "Standard" at bounding box center [1082, 209] width 153 height 16
click at [1038, 188] on div at bounding box center [1076, 190] width 155 height 16
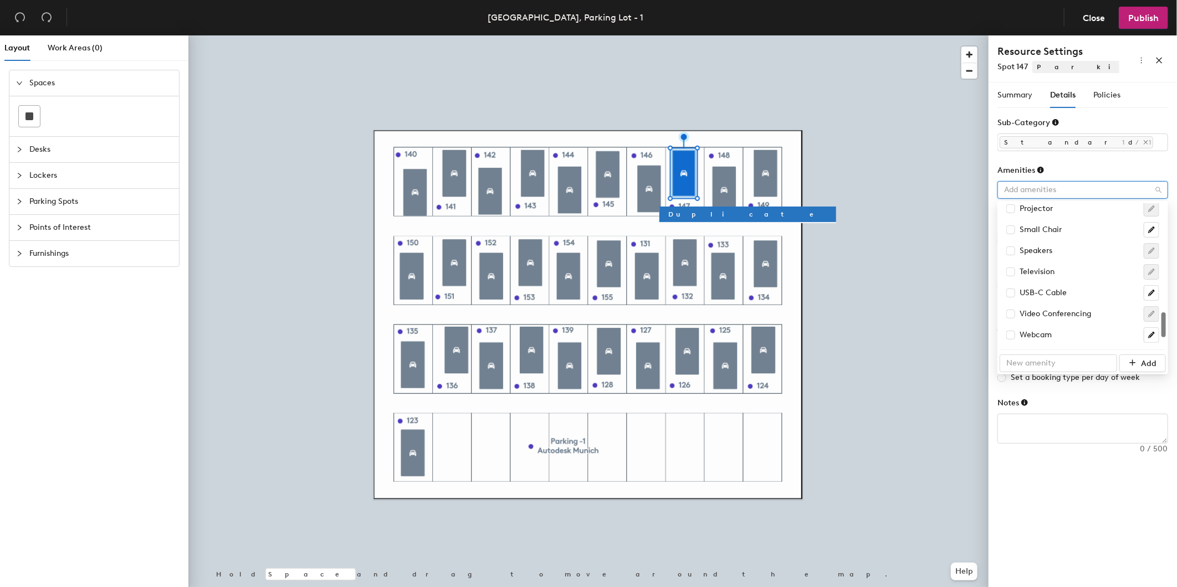
scroll to position [658, 0]
click at [1102, 161] on form "Sub-Category Standard 1/1 Amenities Add amenities Capacity 1 Accessibility Hand…" at bounding box center [1082, 280] width 171 height 327
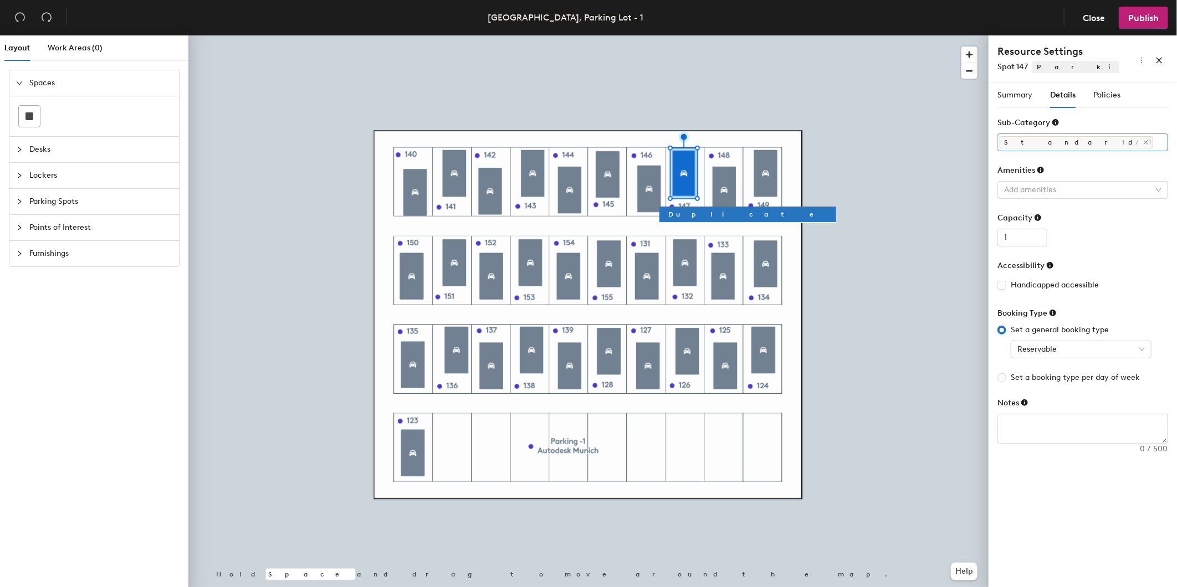
click at [1052, 137] on div "Standard" at bounding box center [1076, 143] width 155 height 16
click at [1092, 122] on div "Sub-Category" at bounding box center [1082, 125] width 171 height 17
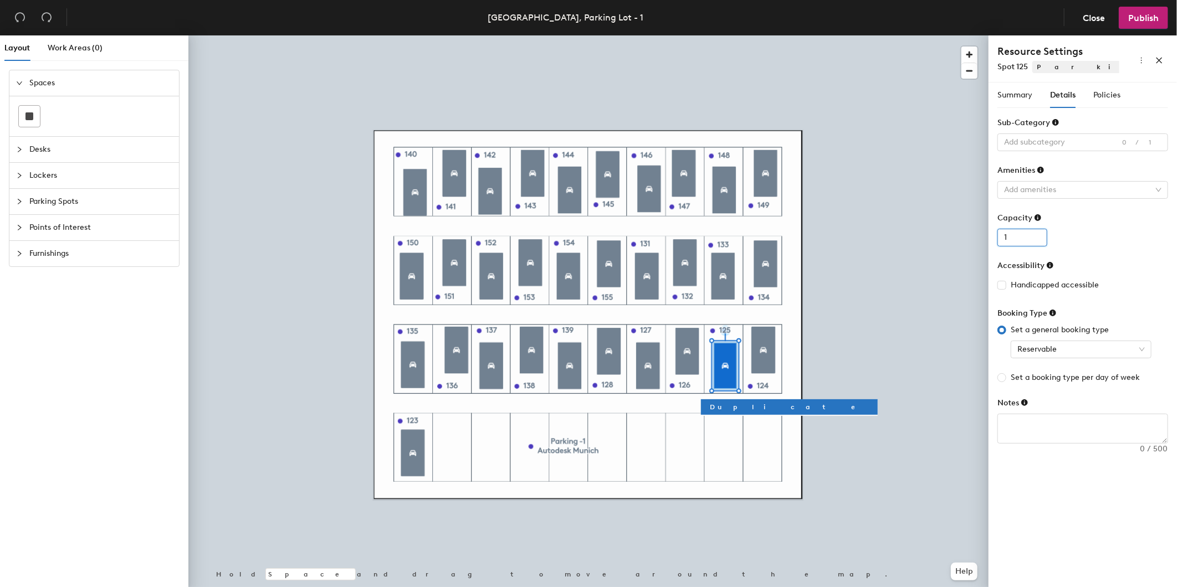
type input "1"
click at [1039, 233] on input "1" at bounding box center [1022, 238] width 50 height 18
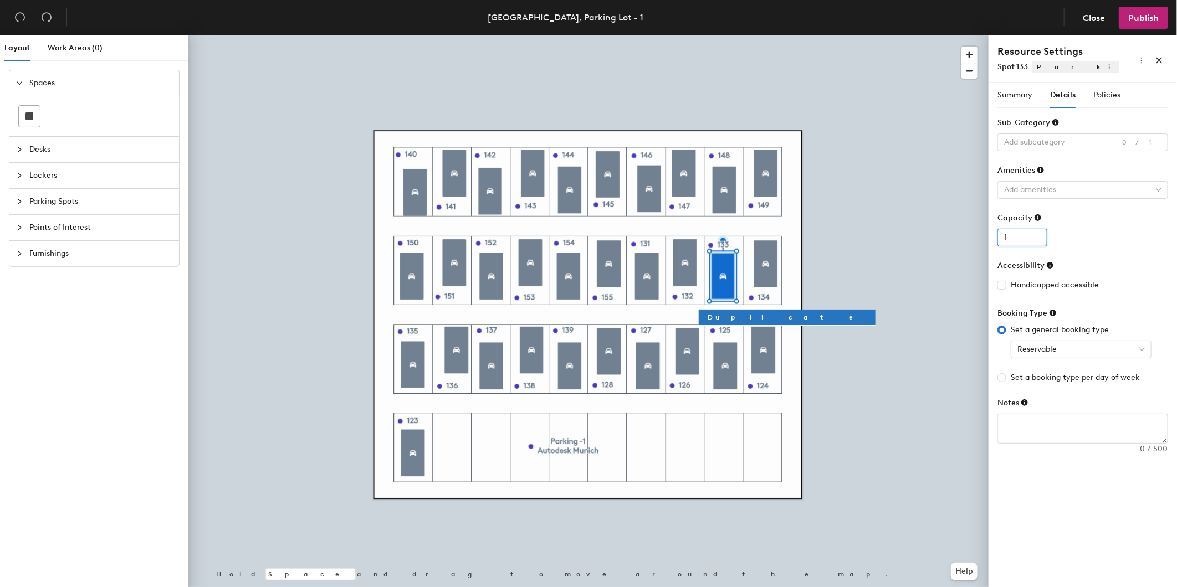
type input "1"
click at [1036, 235] on input "1" at bounding box center [1022, 238] width 50 height 18
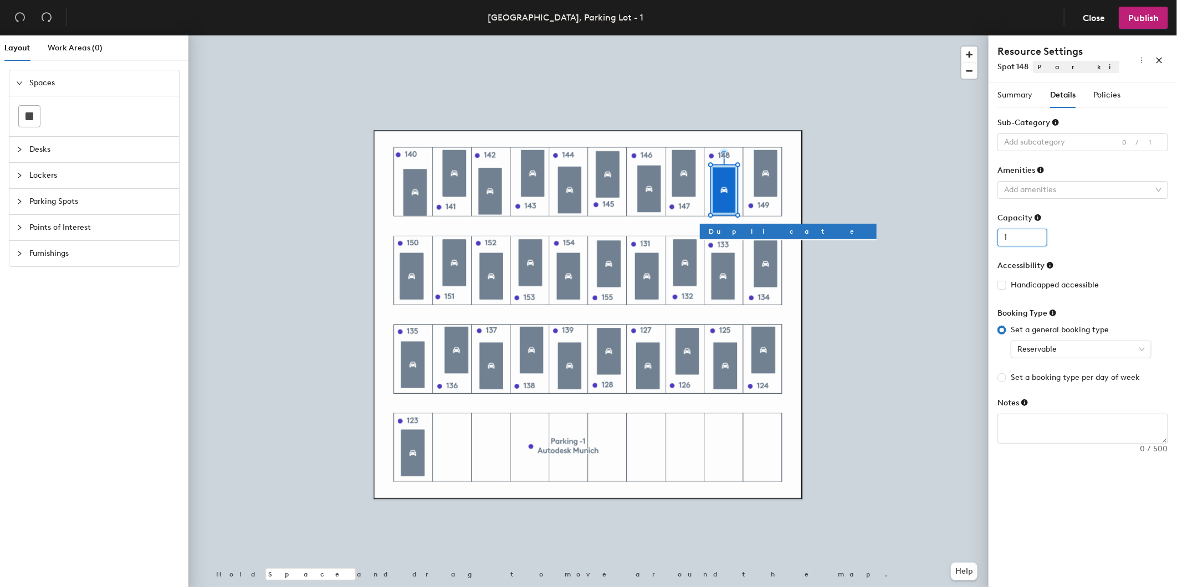
type input "1"
click at [1034, 234] on input "1" at bounding box center [1022, 238] width 50 height 18
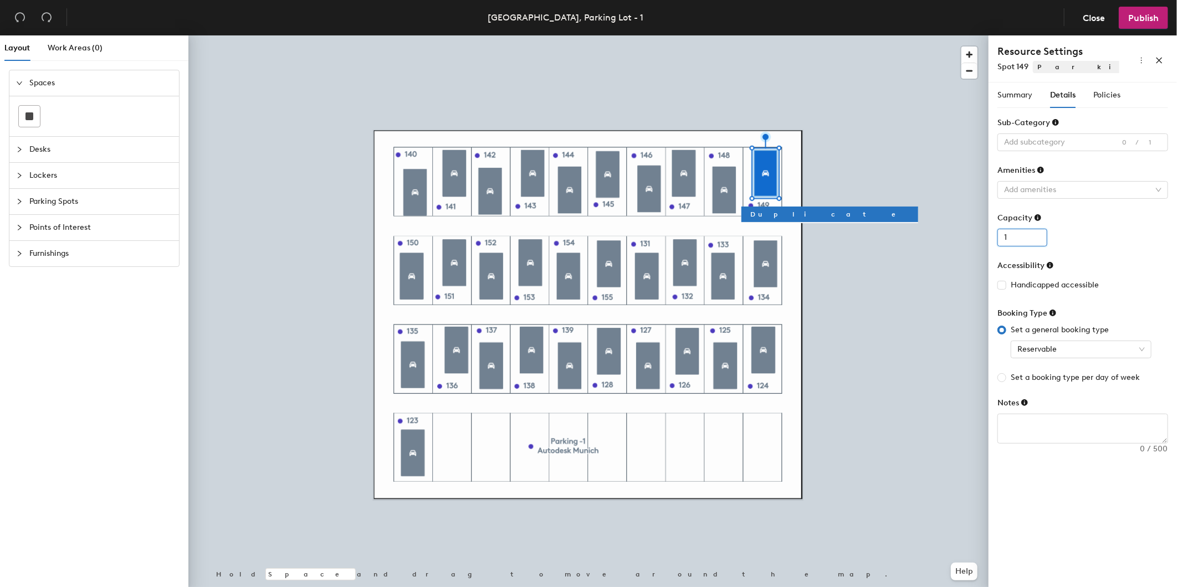
type input "1"
click at [1035, 235] on input "1" at bounding box center [1022, 238] width 50 height 18
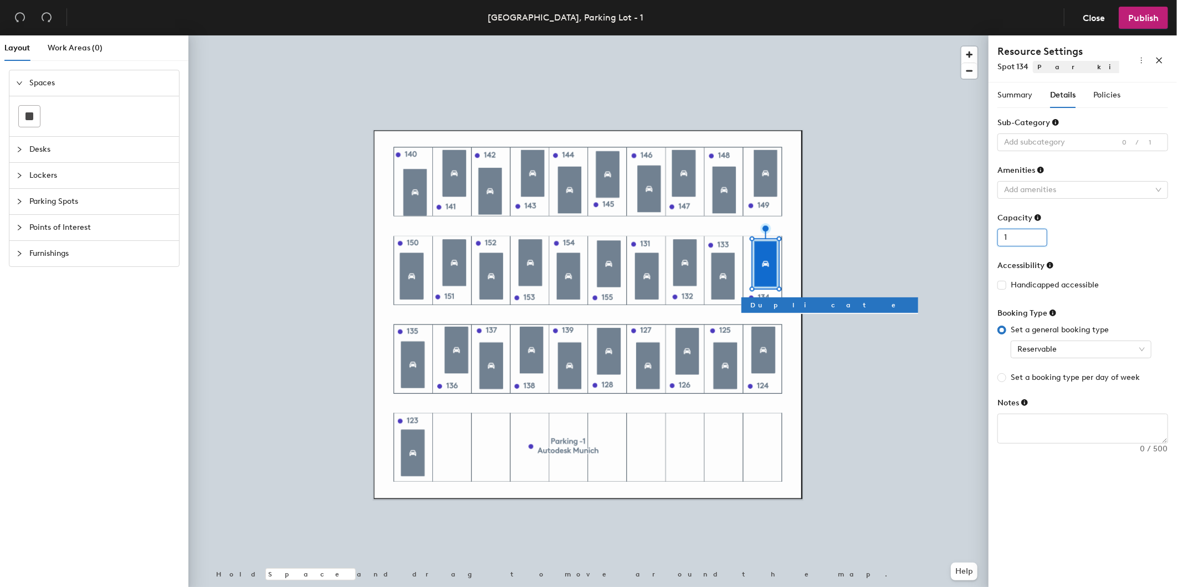
type input "1"
click at [1037, 237] on input "1" at bounding box center [1022, 238] width 50 height 18
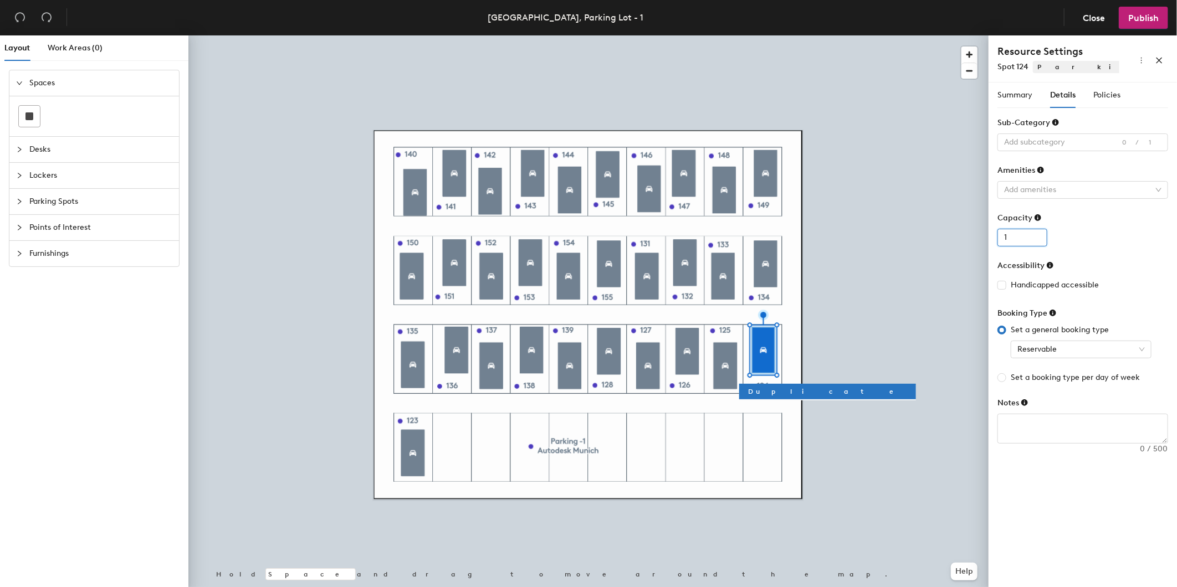
type input "1"
click at [1036, 236] on input "1" at bounding box center [1022, 238] width 50 height 18
click at [1087, 242] on div "1" at bounding box center [1082, 238] width 171 height 18
click at [1112, 101] on div "Policies" at bounding box center [1106, 95] width 27 height 12
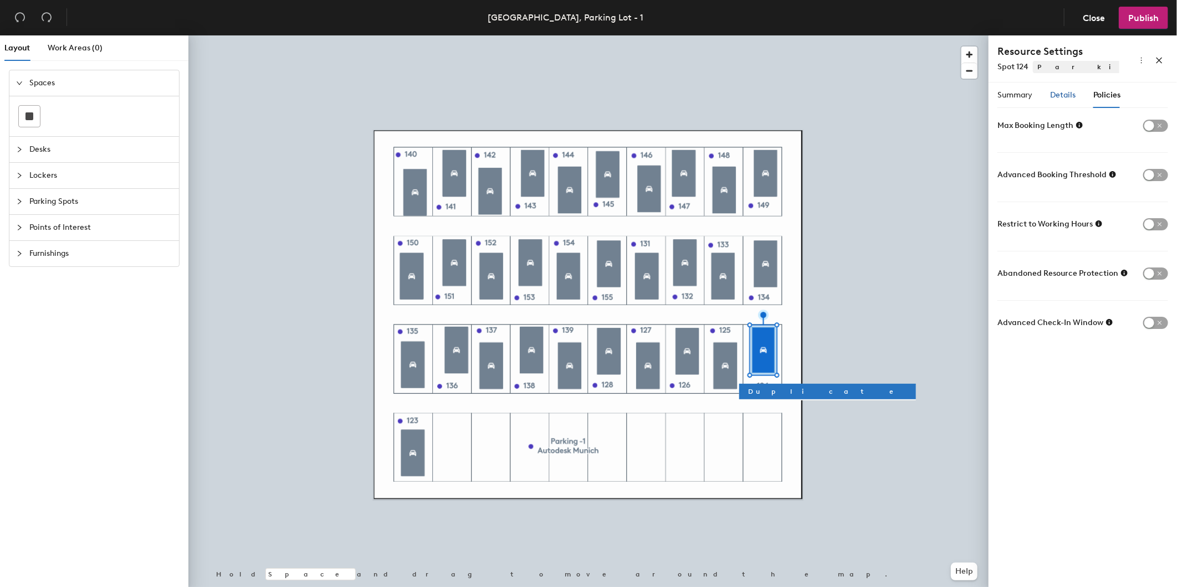
click at [1060, 95] on span "Details" at bounding box center [1062, 94] width 25 height 9
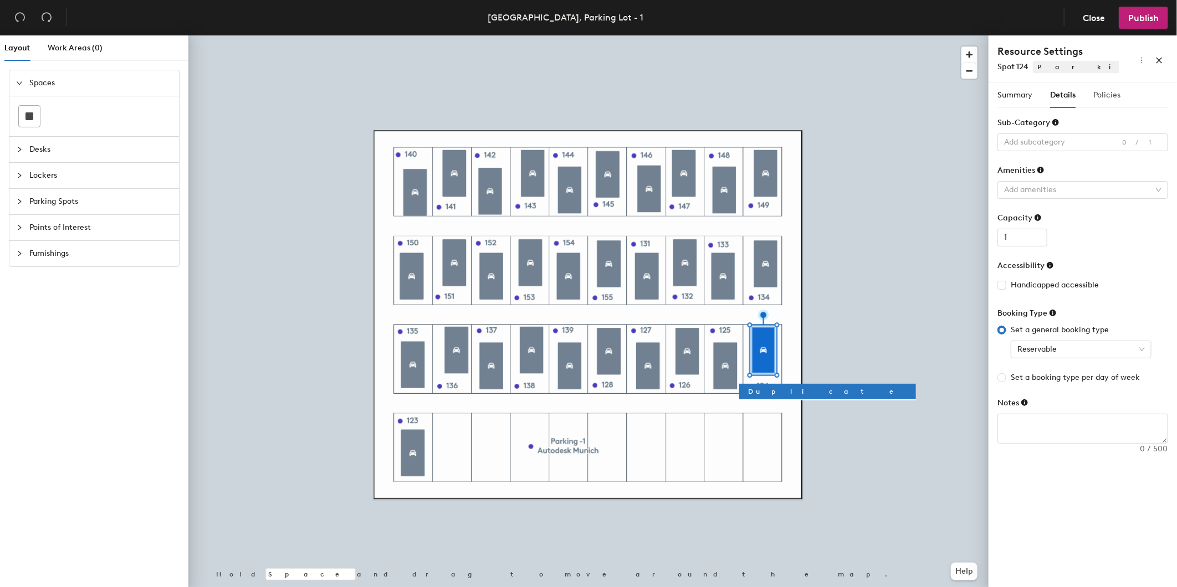
click at [1106, 101] on div "Policies" at bounding box center [1106, 95] width 27 height 25
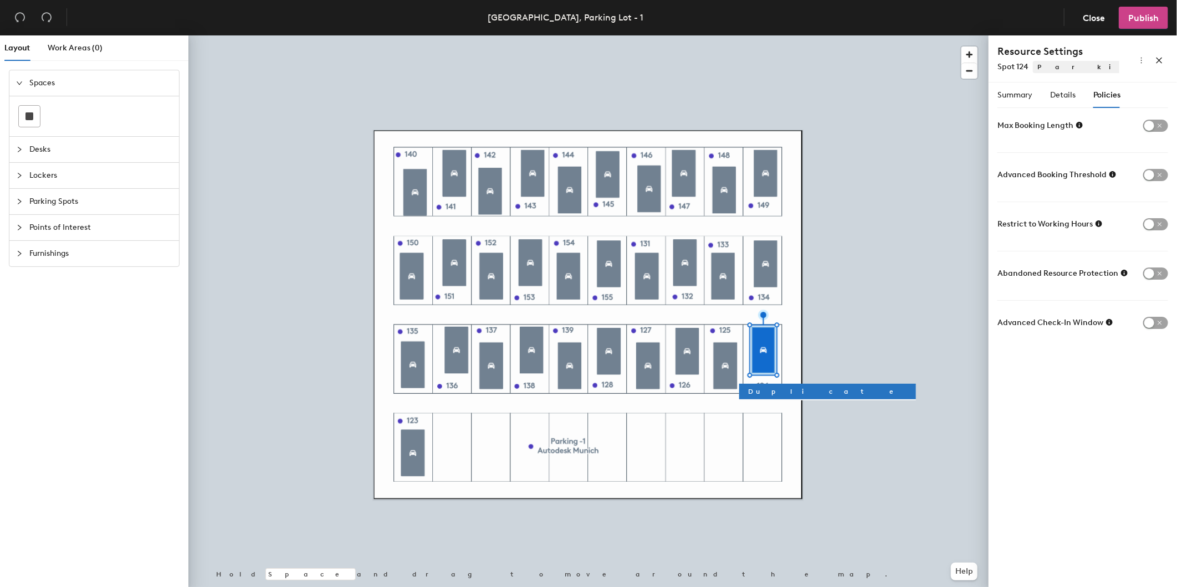
click at [1137, 17] on span "Publish" at bounding box center [1143, 18] width 30 height 11
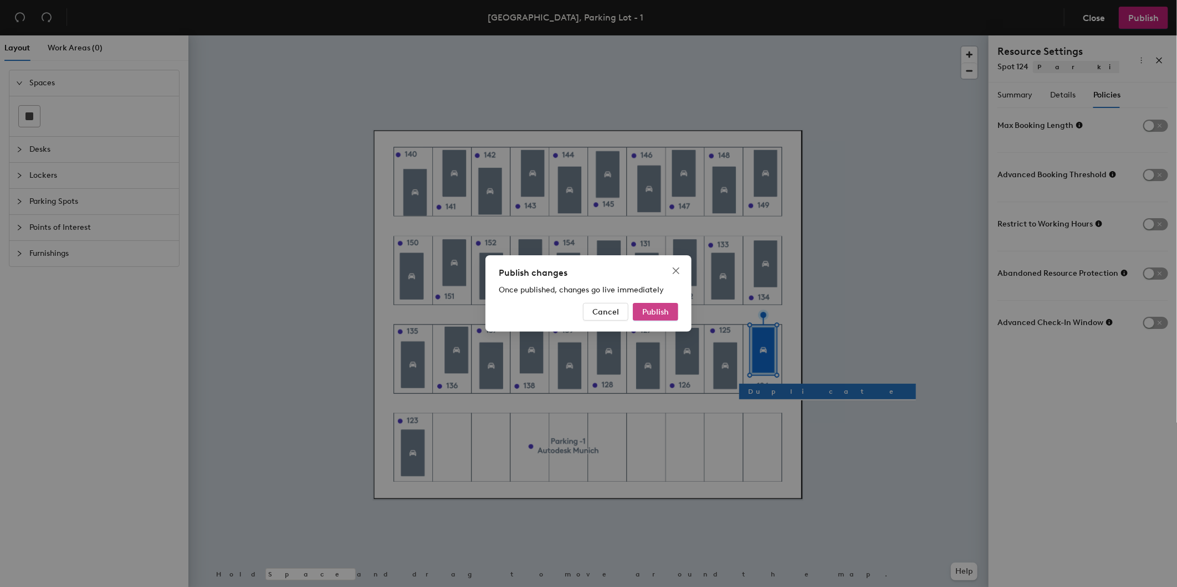
click at [653, 309] on span "Publish" at bounding box center [655, 311] width 27 height 9
